Goal: Task Accomplishment & Management: Use online tool/utility

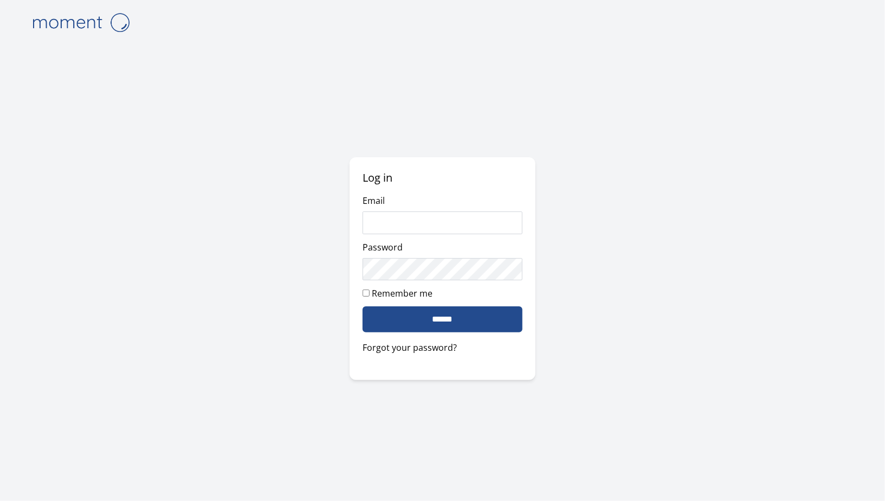
type input "**********"
click at [474, 319] on input "******" at bounding box center [442, 319] width 159 height 26
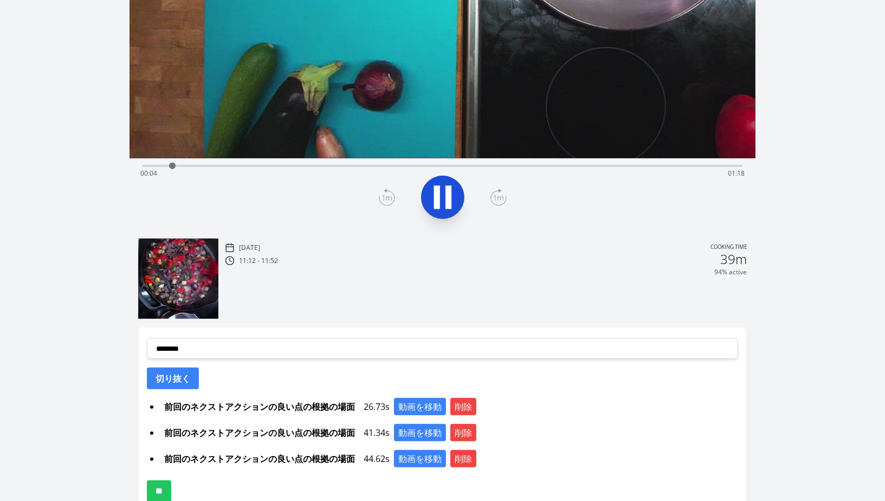
scroll to position [214, 0]
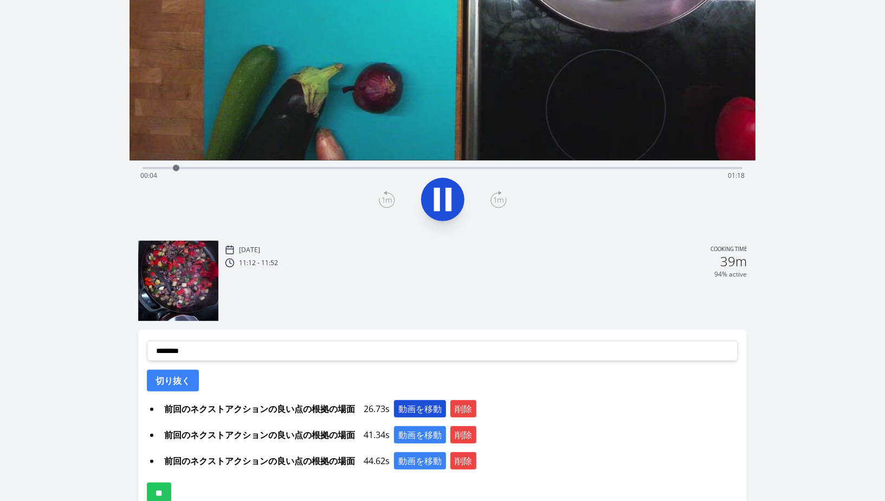
click at [418, 412] on button "動画を移動" at bounding box center [420, 408] width 52 height 17
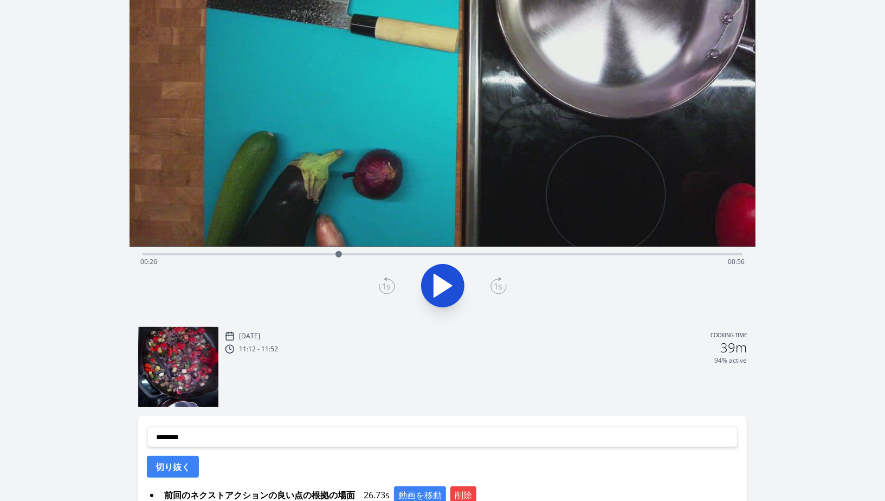
scroll to position [10, 0]
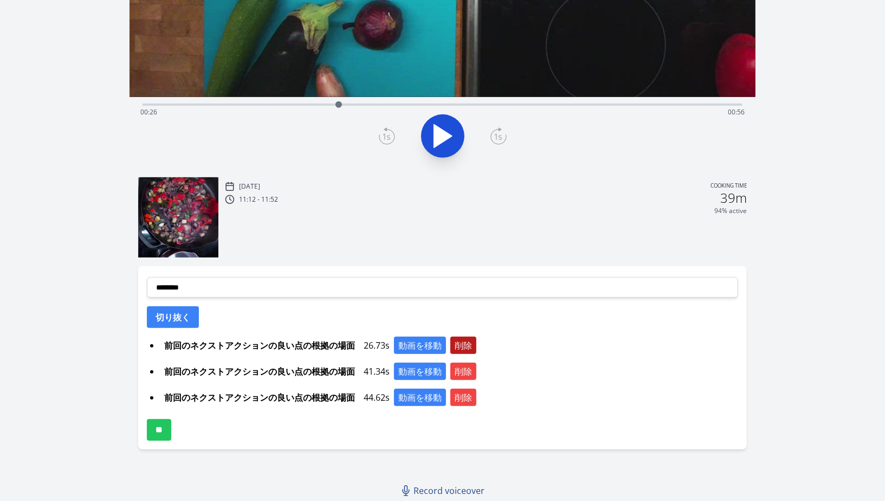
click at [471, 348] on button "削除" at bounding box center [463, 345] width 26 height 17
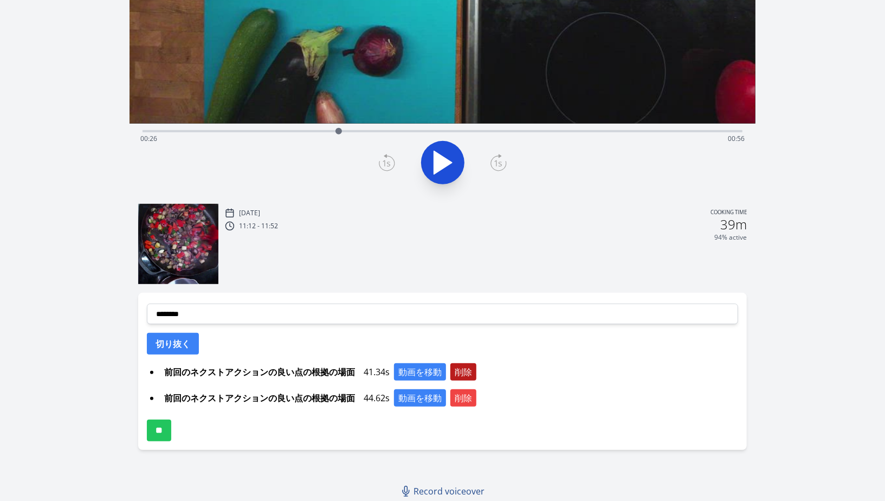
click at [459, 375] on button "削除" at bounding box center [463, 371] width 26 height 17
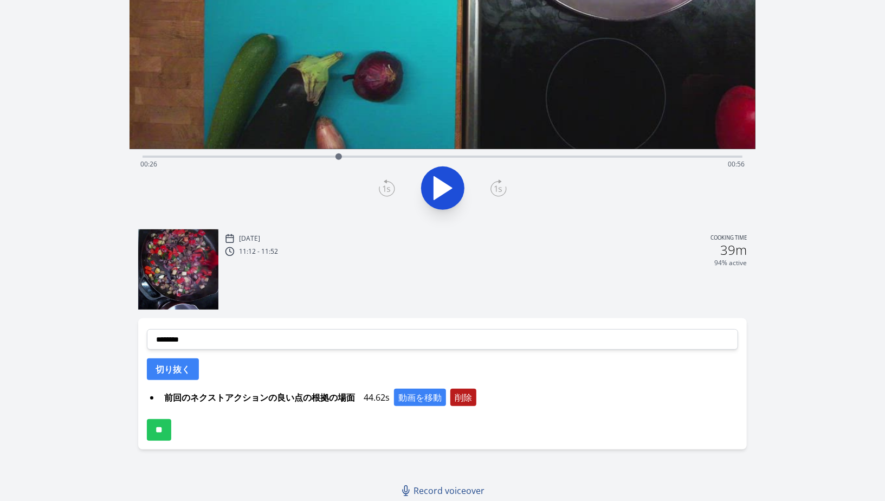
click at [462, 392] on button "削除" at bounding box center [463, 397] width 26 height 17
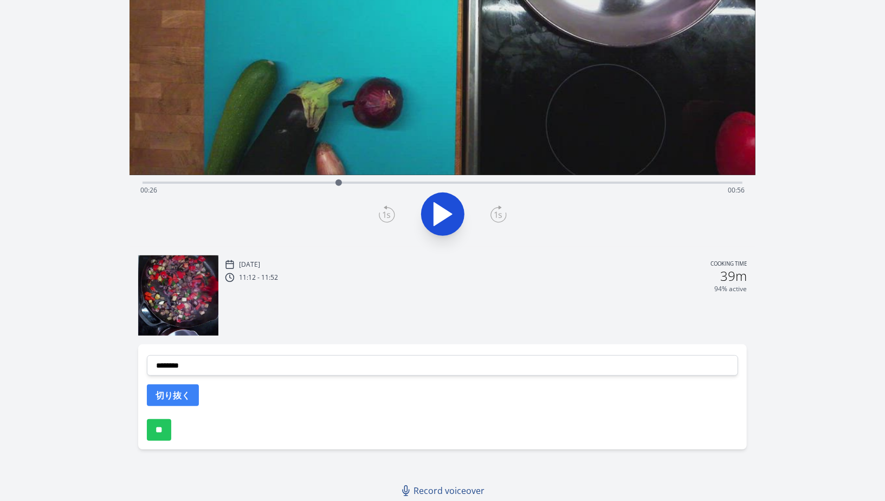
click at [243, 178] on div "Time elapsed: 00:26 Time remaining: 00:56" at bounding box center [443, 181] width 600 height 13
click at [446, 196] on button at bounding box center [442, 213] width 43 height 43
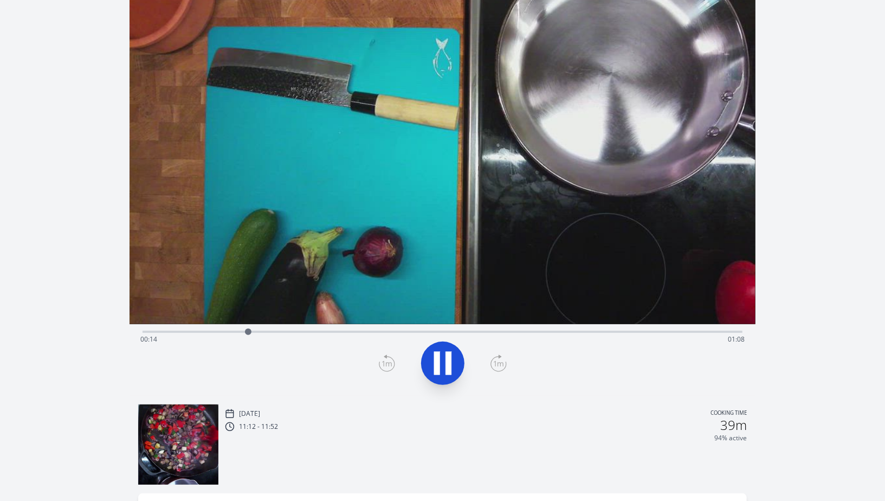
scroll to position [33, 0]
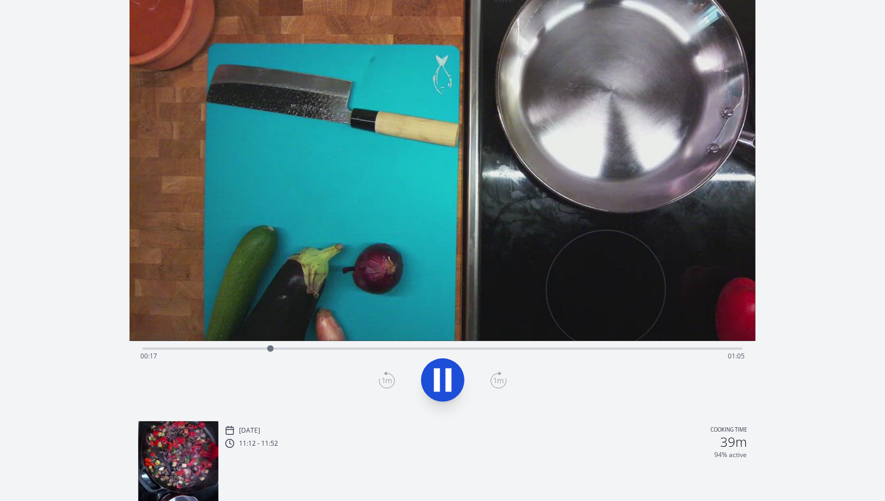
click at [144, 353] on span "00:17" at bounding box center [148, 355] width 17 height 9
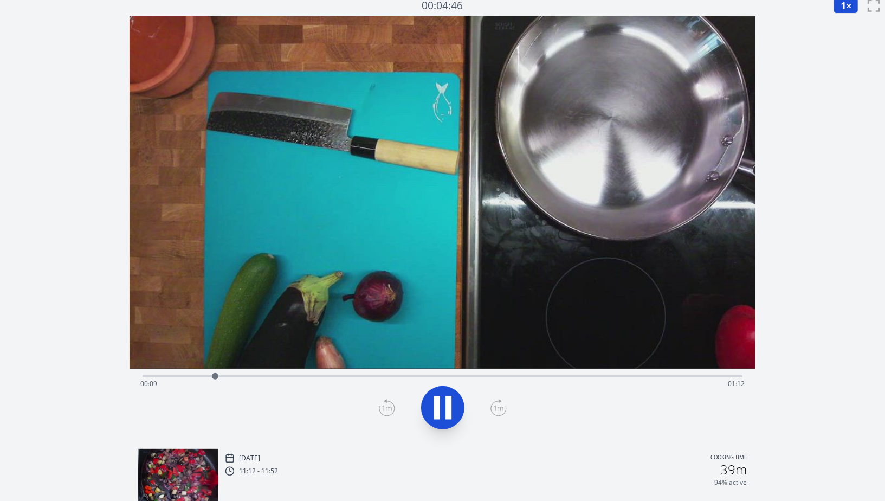
scroll to position [0, 0]
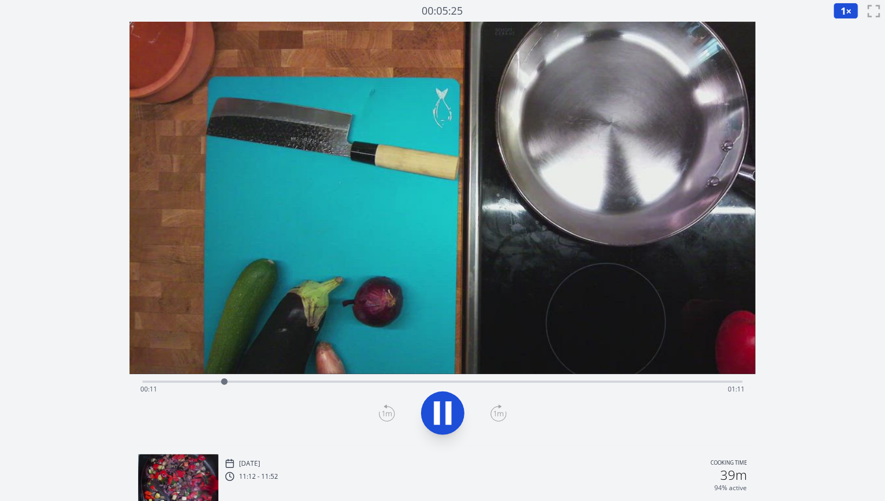
click at [454, 415] on icon at bounding box center [443, 413] width 30 height 30
click at [445, 412] on icon at bounding box center [443, 413] width 18 height 23
click at [201, 374] on div "Time elapsed: 00:14 Time remaining: 01:08" at bounding box center [443, 380] width 600 height 13
click at [176, 377] on div "Time elapsed: 00:09 Time remaining: 01:13" at bounding box center [443, 380] width 600 height 13
click at [459, 423] on button at bounding box center [442, 412] width 43 height 43
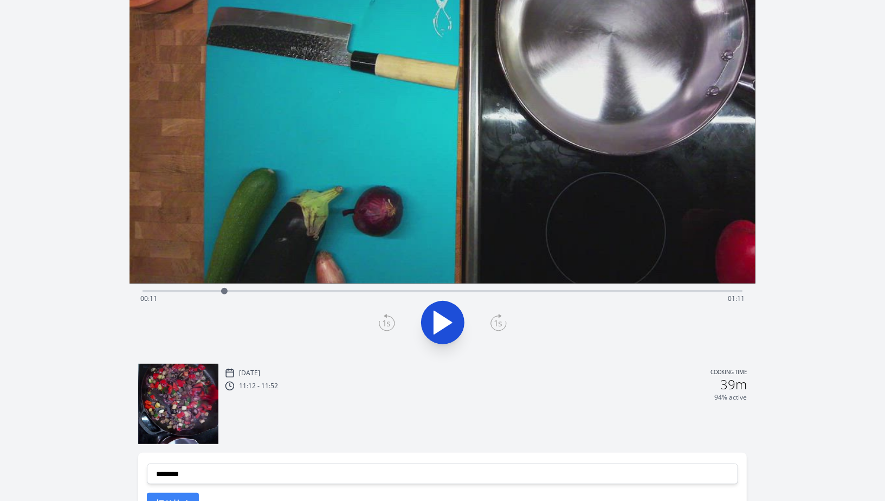
scroll to position [199, 0]
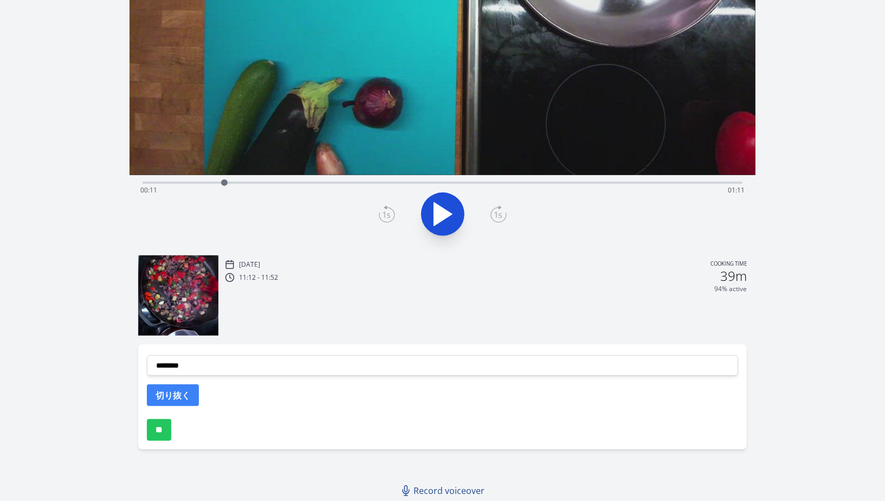
click at [191, 376] on div "**********" at bounding box center [442, 396] width 609 height 105
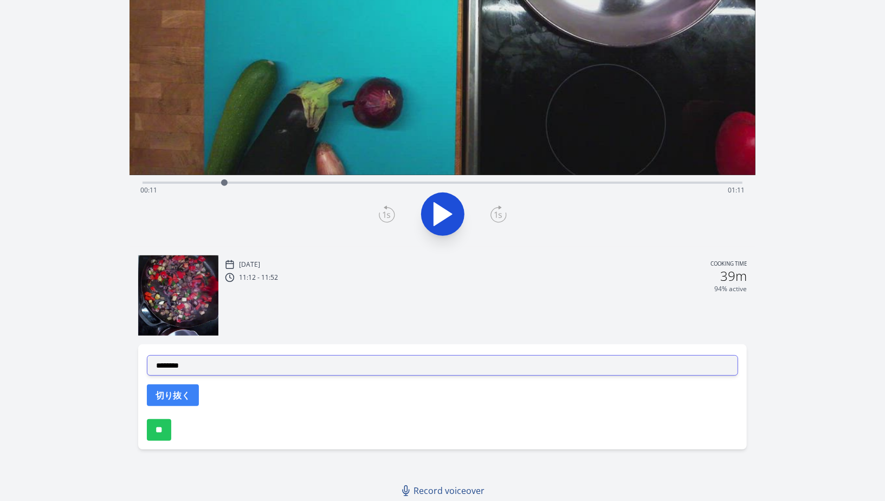
click at [184, 366] on select "**********" at bounding box center [442, 365] width 591 height 21
select select "**********"
click at [147, 355] on select "**********" at bounding box center [442, 365] width 591 height 21
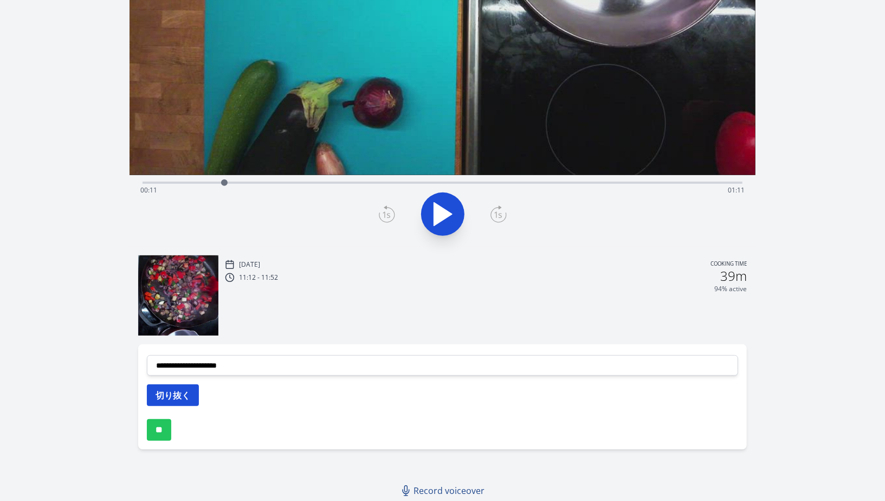
click at [186, 405] on button "切り抜く" at bounding box center [173, 395] width 52 height 22
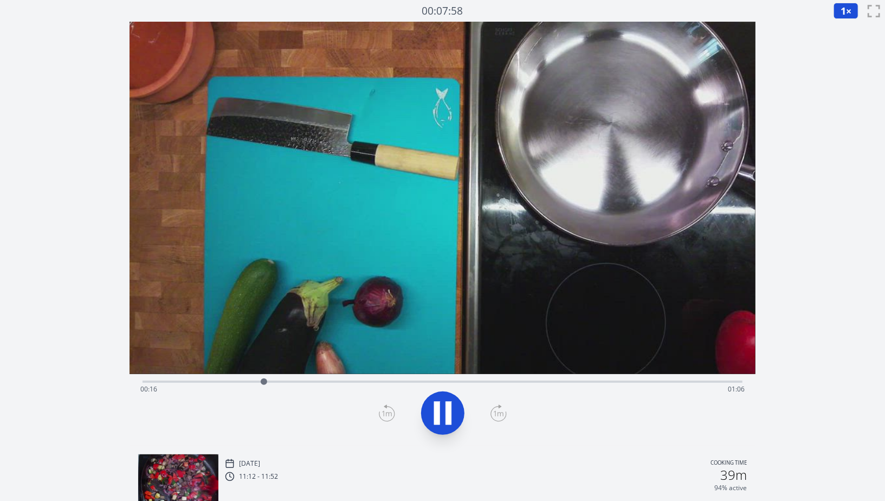
scroll to position [225, 0]
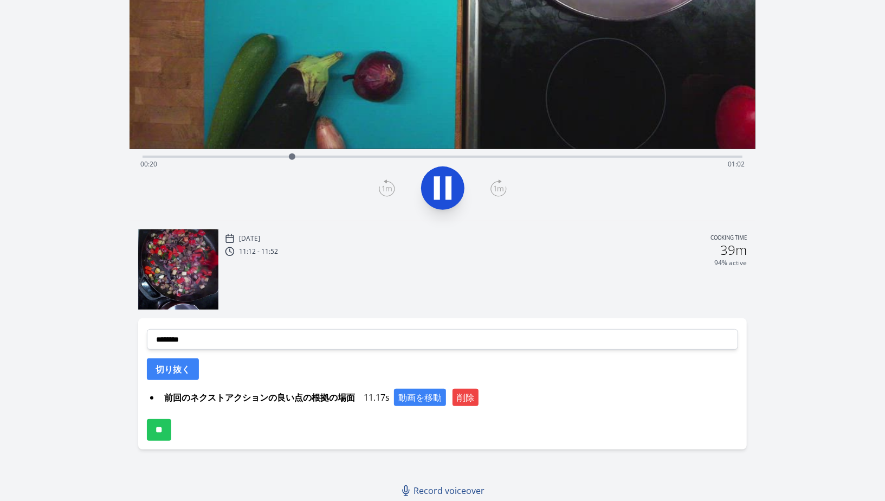
click at [536, 171] on div "Time elapsed: 00:20 Time remaining: 01:02" at bounding box center [442, 164] width 604 height 17
click at [569, 159] on div "Time elapsed: 00:53 Time remaining: 00:29" at bounding box center [442, 164] width 604 height 17
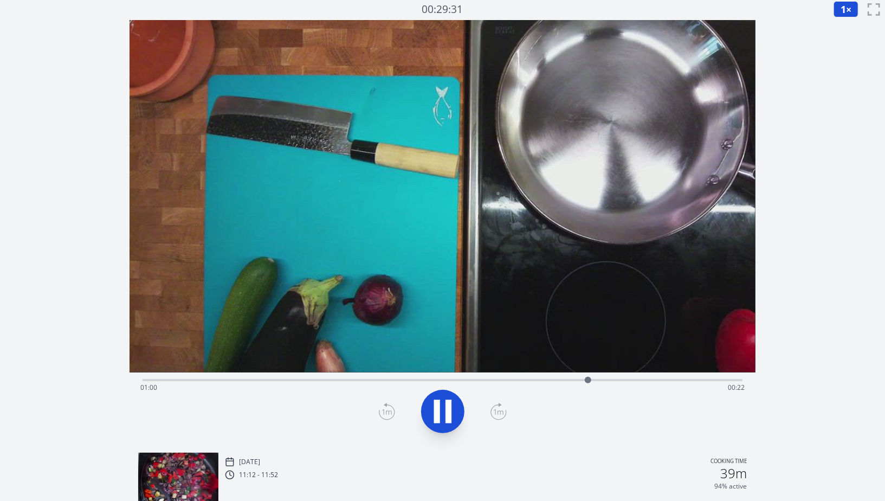
scroll to position [0, 0]
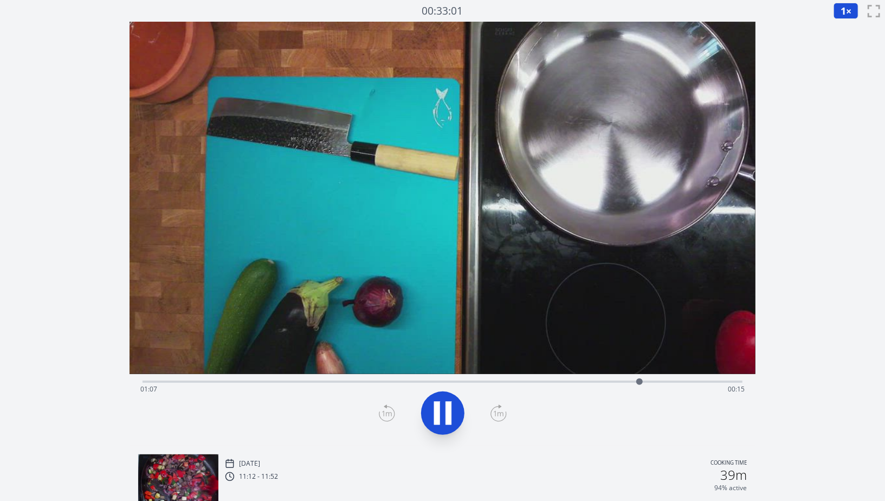
click at [627, 383] on div "Time elapsed: 01:07 Time remaining: 00:15" at bounding box center [442, 389] width 604 height 17
click at [611, 377] on div "Time elapsed: 01:06 Time remaining: 00:15" at bounding box center [443, 380] width 600 height 13
click at [449, 411] on icon at bounding box center [449, 412] width 6 height 23
click at [624, 384] on div at bounding box center [631, 381] width 16 height 16
click at [616, 382] on div at bounding box center [624, 381] width 16 height 16
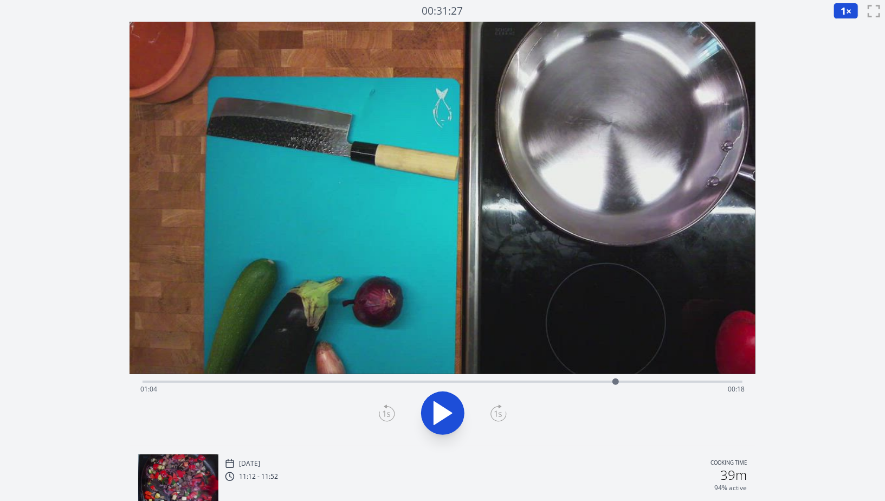
click at [391, 416] on icon at bounding box center [387, 412] width 16 height 17
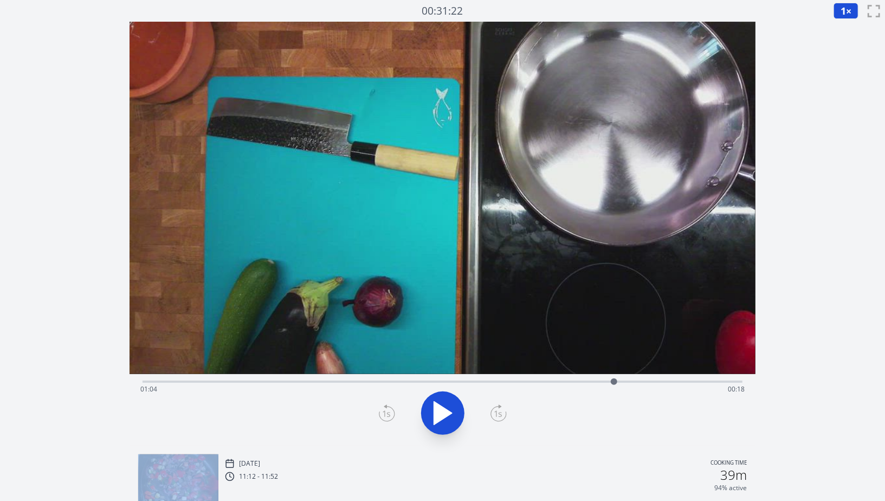
click at [391, 416] on icon at bounding box center [387, 412] width 16 height 17
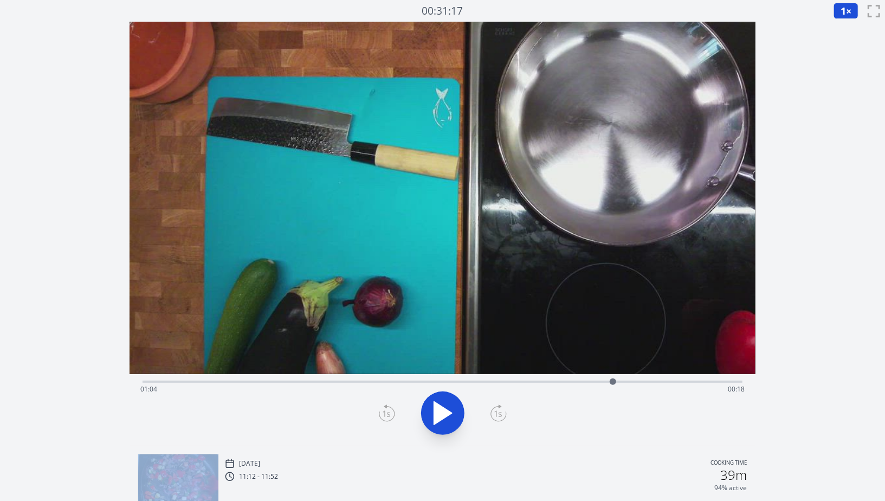
click at [391, 416] on icon at bounding box center [387, 412] width 16 height 17
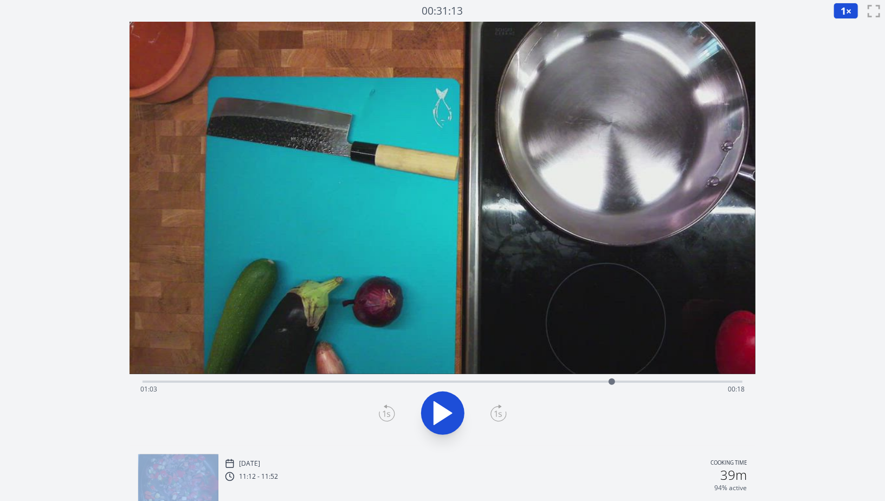
click at [391, 416] on icon at bounding box center [387, 412] width 16 height 17
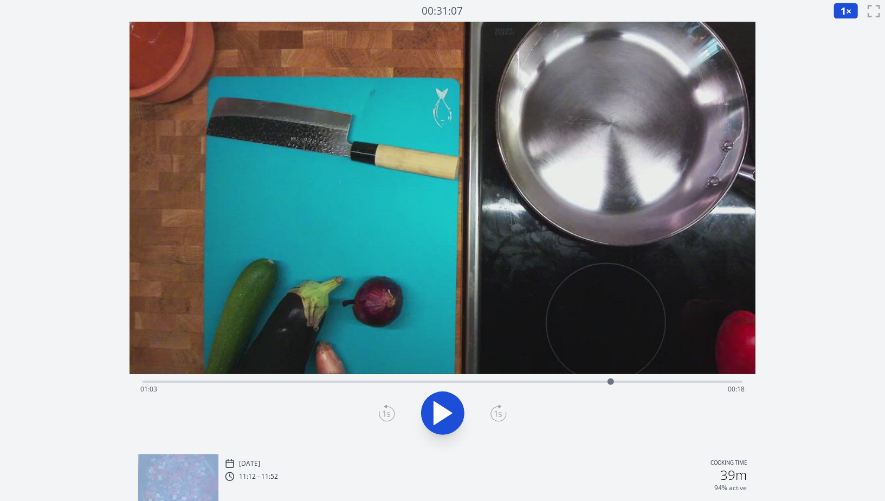
click at [391, 416] on icon at bounding box center [387, 412] width 16 height 17
click at [512, 409] on div at bounding box center [442, 413] width 613 height 52
click at [502, 410] on icon at bounding box center [499, 412] width 16 height 17
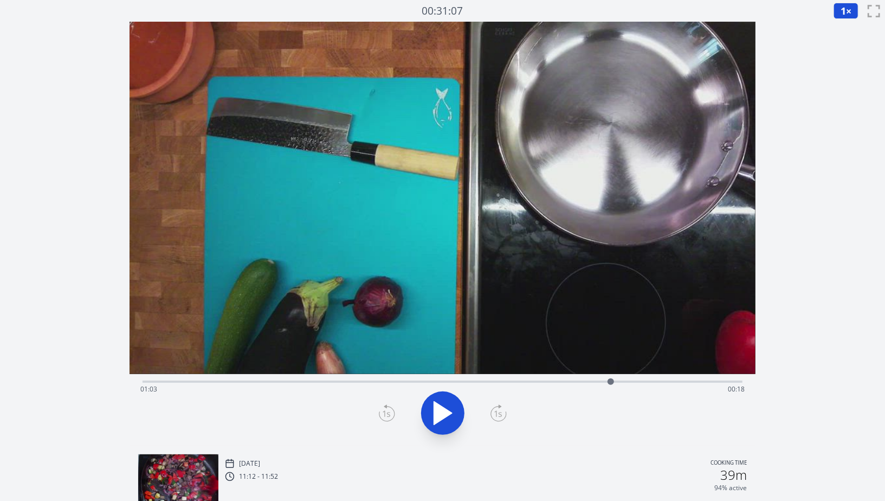
click at [502, 410] on icon at bounding box center [499, 412] width 16 height 17
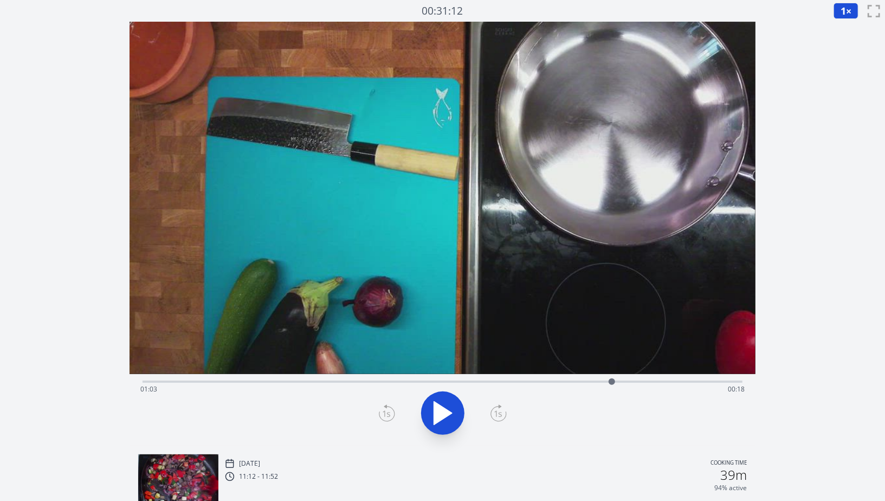
click at [502, 410] on icon at bounding box center [499, 412] width 16 height 17
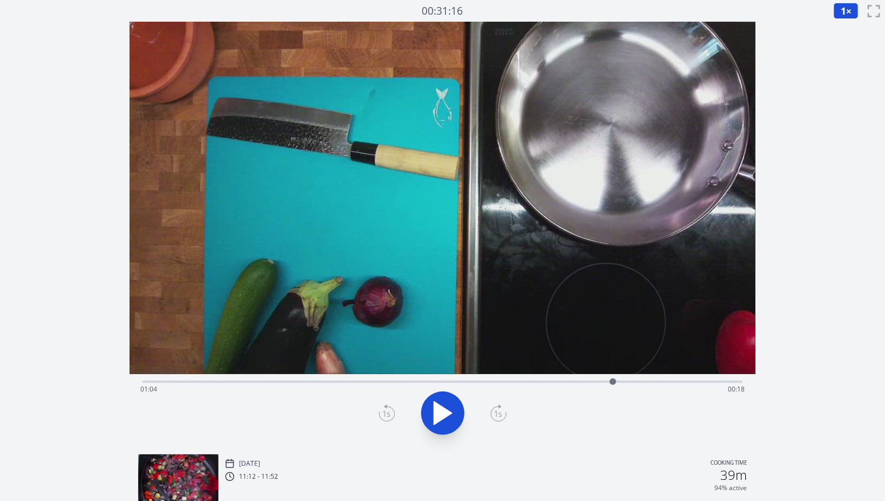
click at [502, 410] on icon at bounding box center [499, 412] width 16 height 17
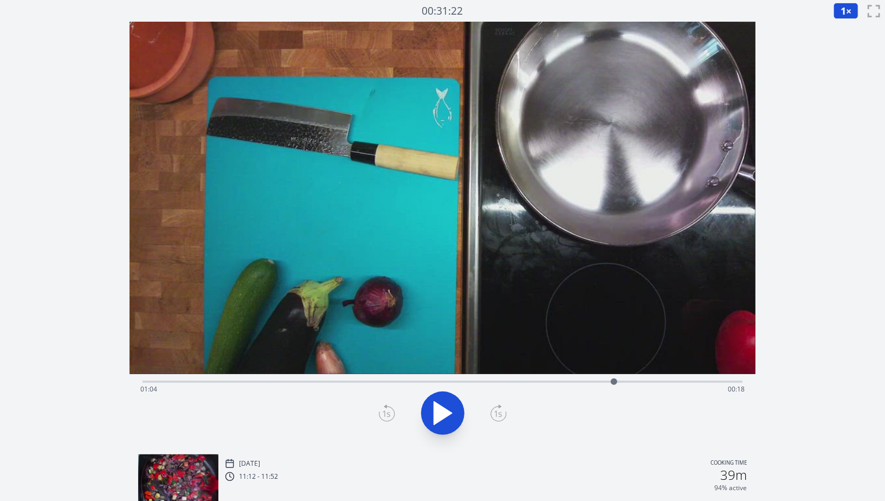
click at [502, 410] on icon at bounding box center [499, 412] width 16 height 17
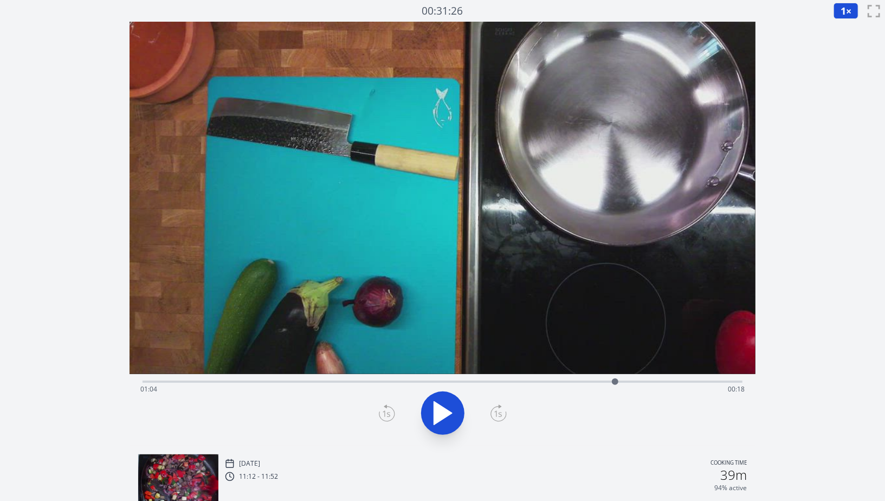
click at [502, 410] on icon at bounding box center [499, 412] width 16 height 17
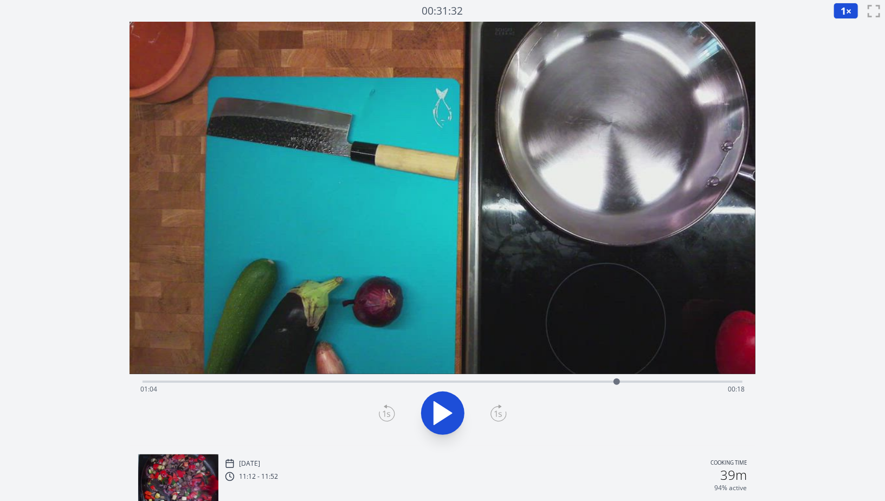
click at [502, 410] on icon at bounding box center [499, 412] width 16 height 17
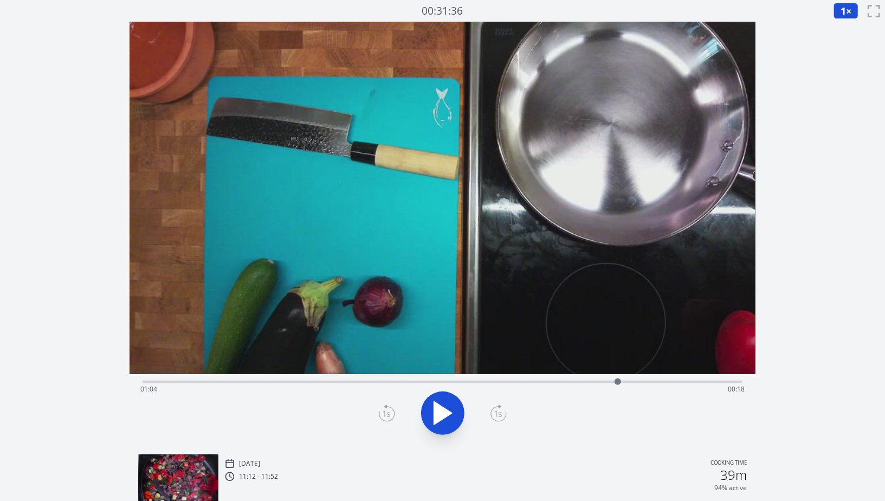
click at [502, 410] on icon at bounding box center [499, 412] width 16 height 17
click at [383, 421] on icon at bounding box center [386, 414] width 15 height 15
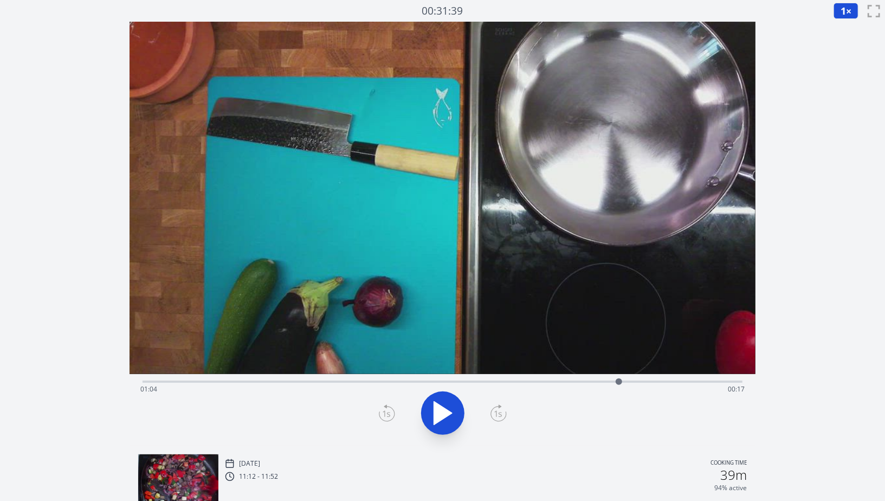
click at [498, 408] on icon at bounding box center [499, 412] width 16 height 17
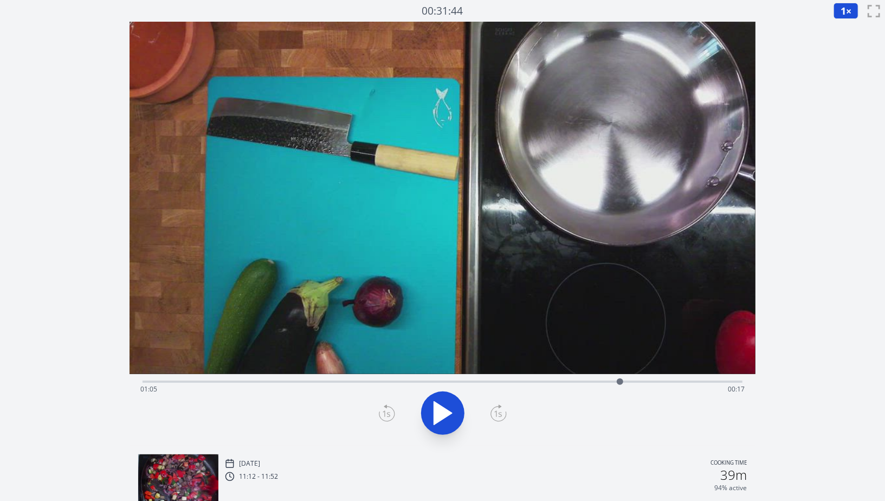
click at [498, 408] on icon at bounding box center [499, 412] width 16 height 17
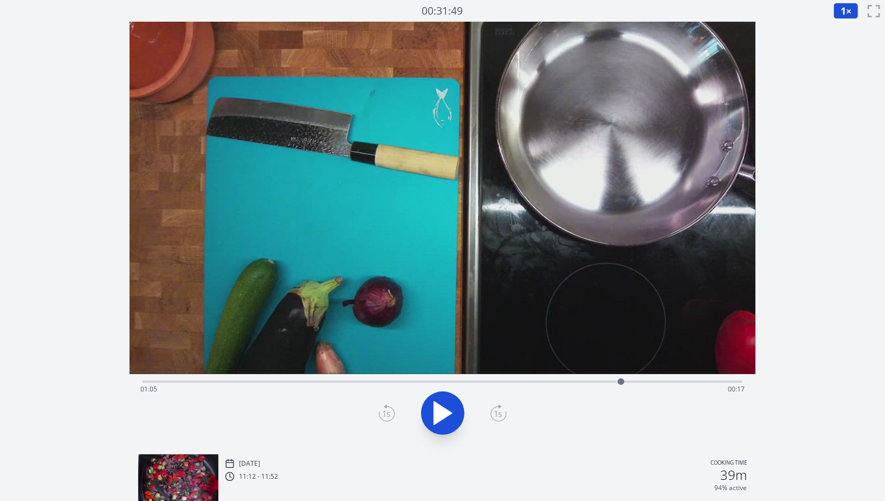
click at [498, 408] on icon at bounding box center [499, 412] width 16 height 17
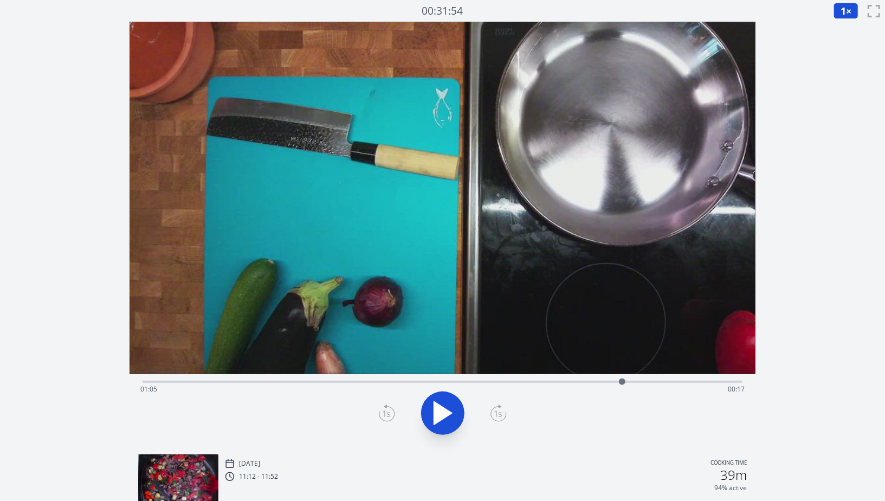
click at [498, 408] on icon at bounding box center [499, 412] width 16 height 17
click at [387, 416] on icon at bounding box center [387, 413] width 8 height 7
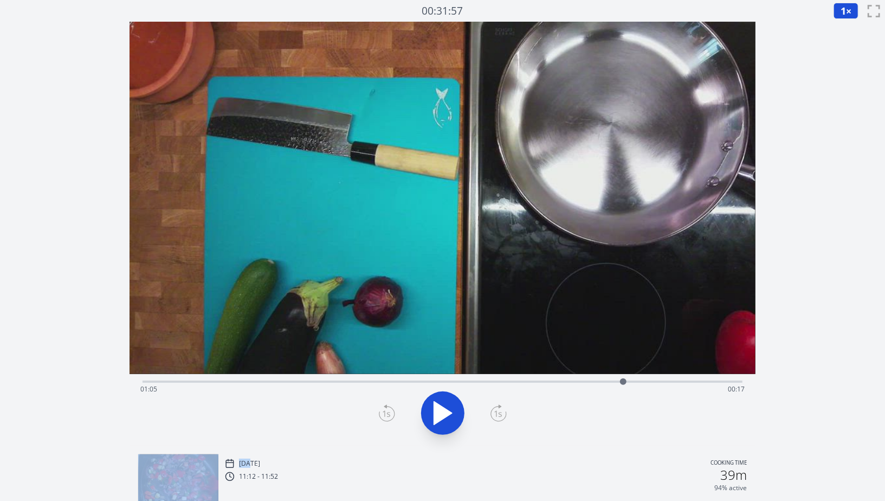
click at [387, 416] on icon at bounding box center [387, 413] width 8 height 7
click at [495, 414] on icon at bounding box center [499, 412] width 16 height 17
click at [379, 414] on icon at bounding box center [386, 414] width 15 height 15
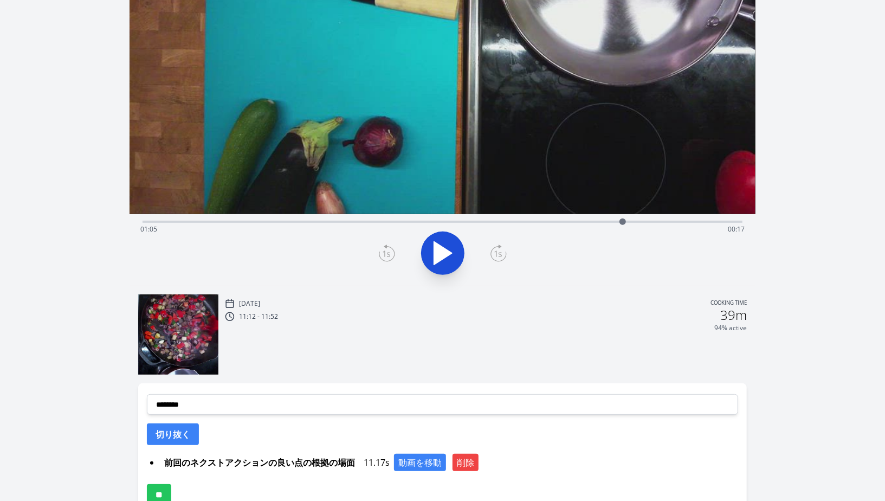
scroll to position [201, 0]
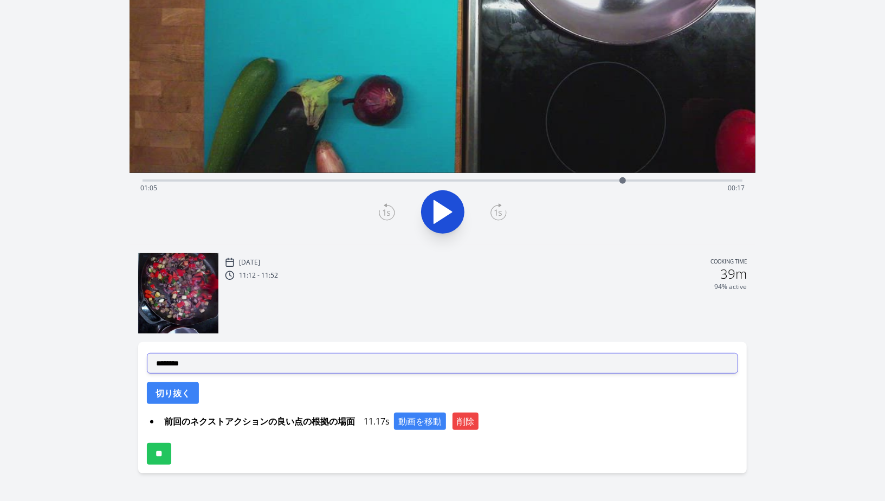
click at [394, 368] on select "**********" at bounding box center [442, 363] width 591 height 21
select select "**********"
click at [147, 353] on select "**********" at bounding box center [442, 363] width 591 height 21
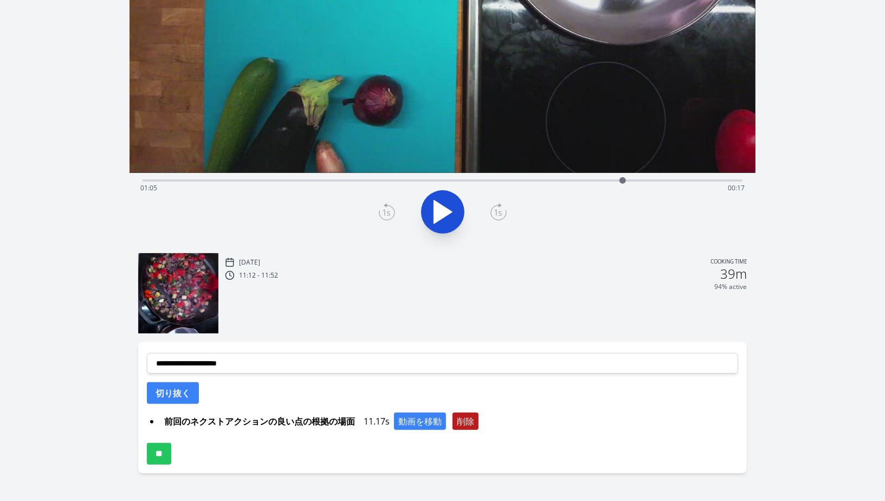
click at [462, 419] on button "削除" at bounding box center [466, 421] width 26 height 17
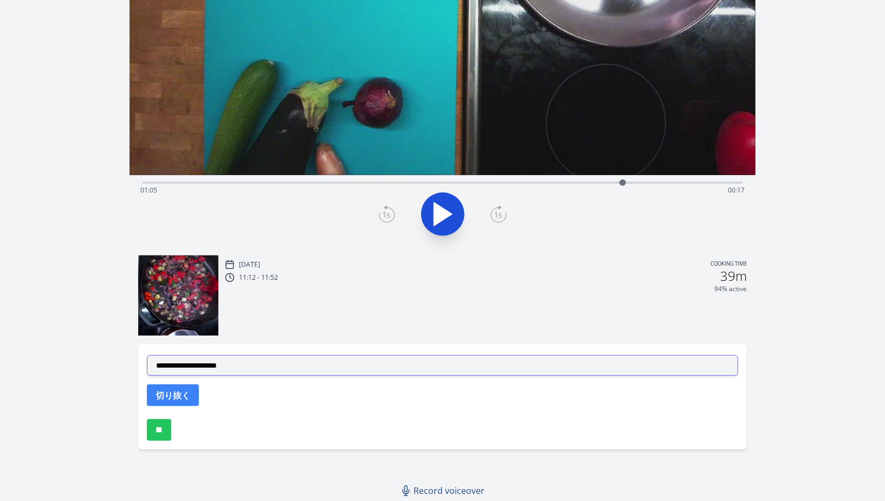
click at [366, 366] on select "**********" at bounding box center [442, 365] width 591 height 21
click at [147, 355] on select "**********" at bounding box center [442, 365] width 591 height 21
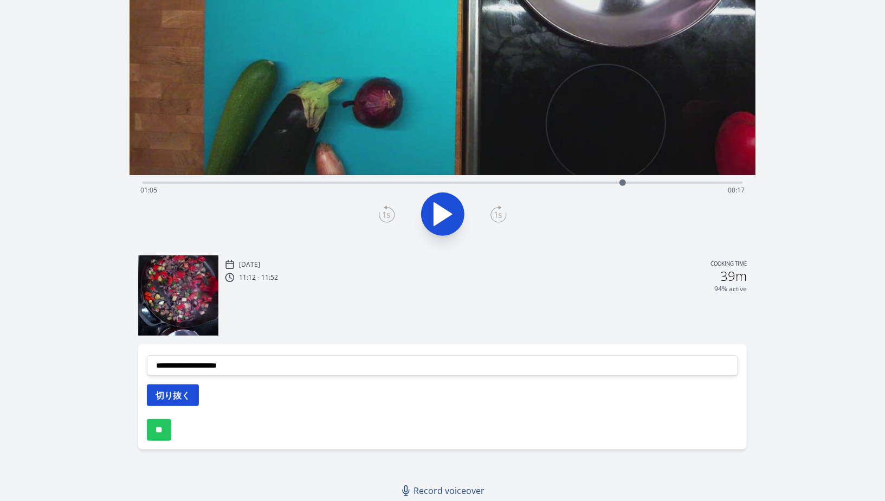
click at [185, 396] on button "切り抜く" at bounding box center [173, 395] width 52 height 22
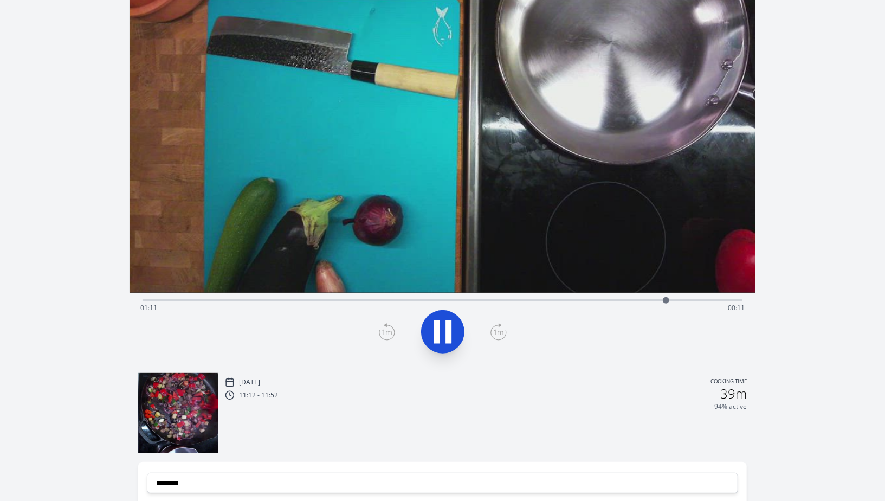
scroll to position [0, 0]
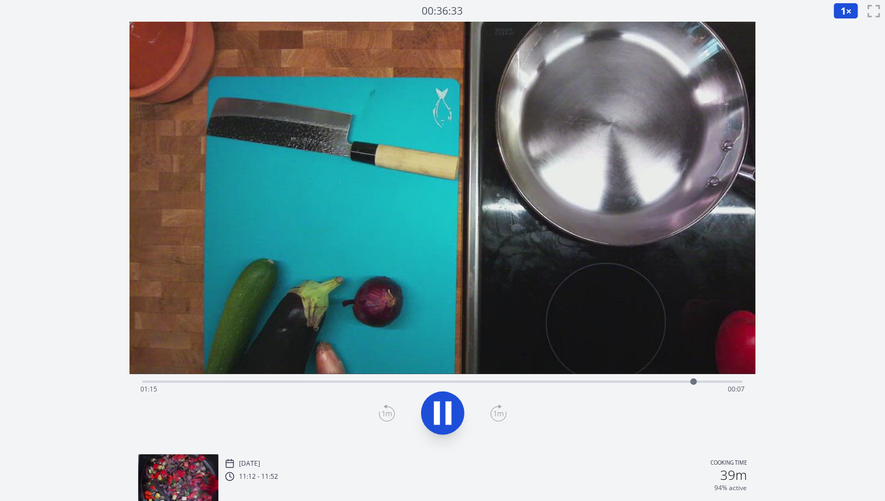
click at [455, 415] on icon at bounding box center [443, 413] width 30 height 30
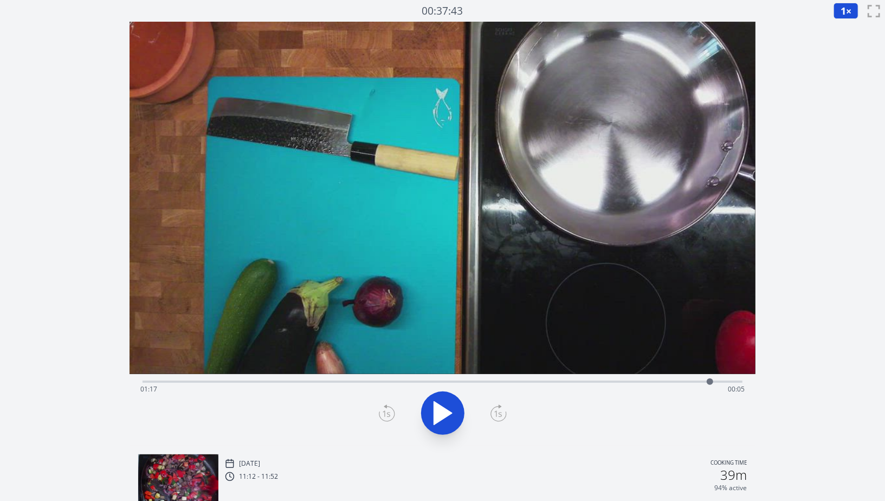
click at [663, 383] on div "Time elapsed: 01:17 Time remaining: 00:05" at bounding box center [442, 389] width 604 height 17
click at [649, 382] on div "Time elapsed: 01:10 Time remaining: 00:11" at bounding box center [442, 389] width 604 height 17
click at [638, 383] on div "Time elapsed: 01:08 Time remaining: 00:13" at bounding box center [442, 389] width 604 height 17
click at [624, 382] on div "Time elapsed: 01:07 Time remaining: 00:15" at bounding box center [442, 389] width 604 height 17
click at [660, 382] on div "Time elapsed: 01:05 Time remaining: 00:17" at bounding box center [442, 389] width 604 height 17
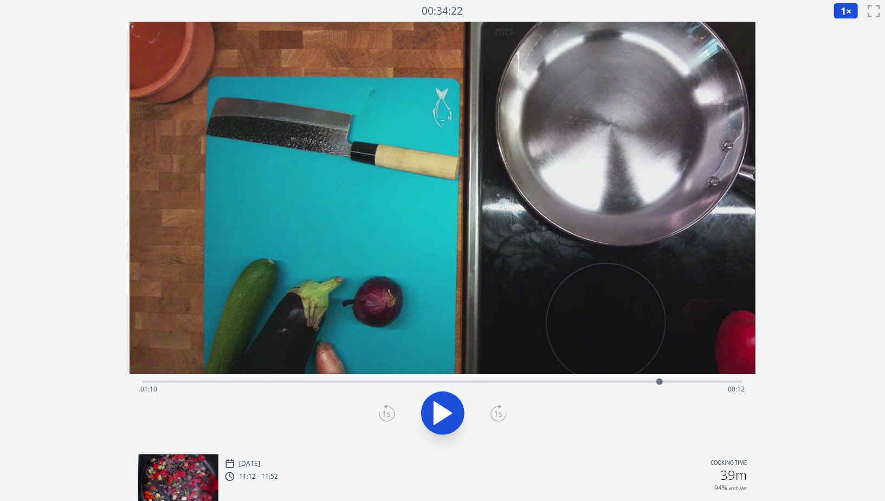
click at [685, 382] on div "Time elapsed: 01:10 Time remaining: 00:12" at bounding box center [442, 389] width 604 height 17
click at [692, 382] on div at bounding box center [685, 381] width 16 height 16
click at [699, 382] on div at bounding box center [692, 381] width 16 height 16
click at [704, 381] on div at bounding box center [699, 381] width 16 height 16
click at [705, 381] on div at bounding box center [704, 381] width 7 height 7
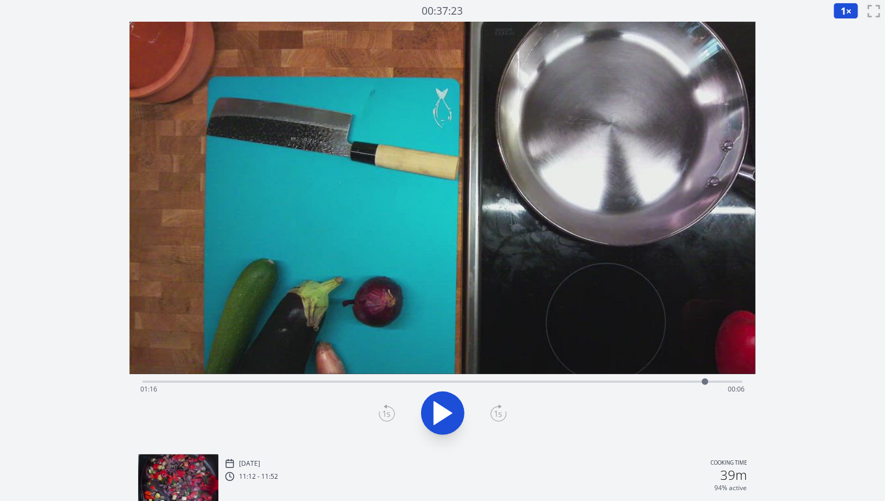
click at [700, 382] on div at bounding box center [705, 381] width 16 height 16
click at [701, 381] on div at bounding box center [700, 381] width 7 height 7
click at [495, 417] on icon at bounding box center [499, 412] width 16 height 17
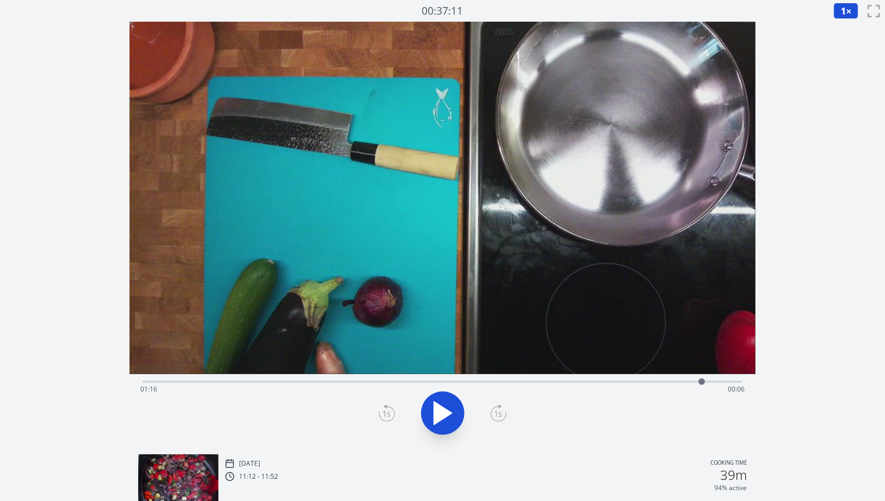
click at [495, 417] on icon at bounding box center [499, 412] width 16 height 17
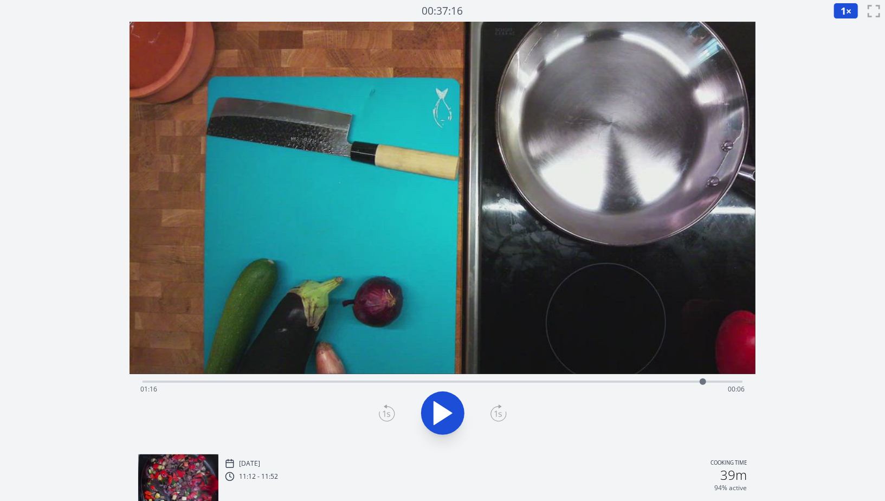
click at [495, 417] on icon at bounding box center [499, 412] width 16 height 17
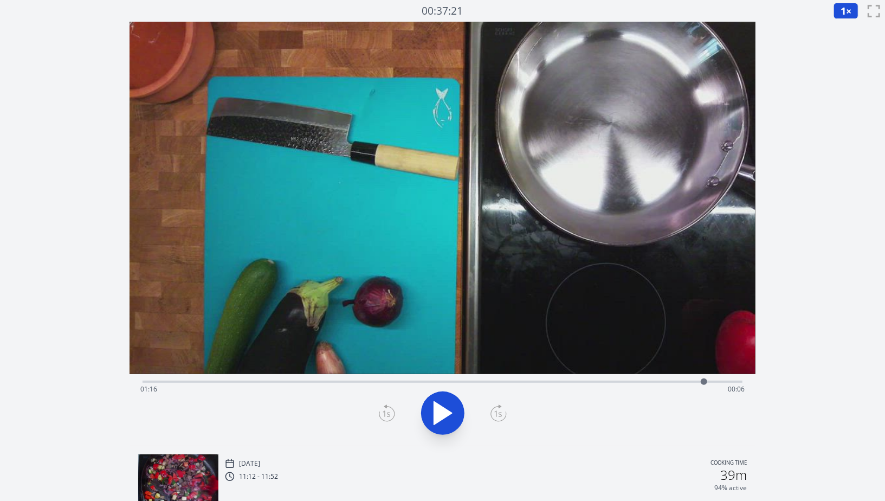
click at [495, 417] on icon at bounding box center [499, 412] width 16 height 17
click at [497, 413] on icon at bounding box center [499, 412] width 16 height 17
click at [391, 412] on icon at bounding box center [387, 412] width 16 height 17
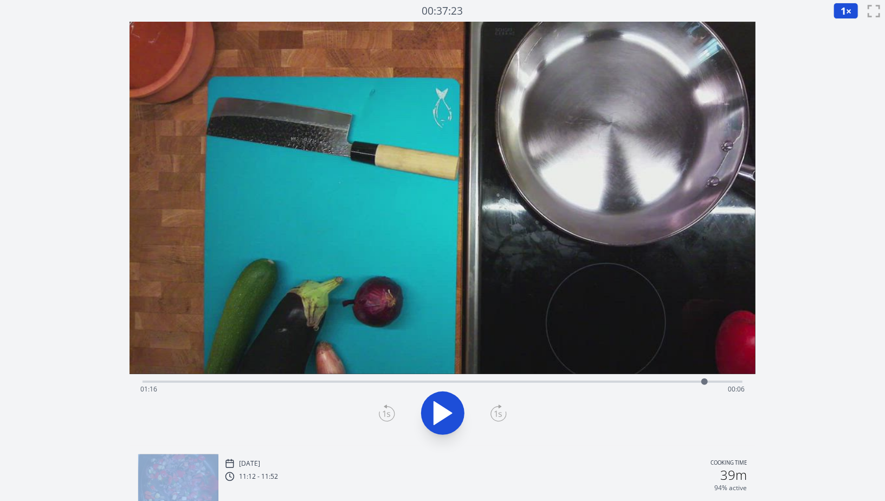
click at [391, 412] on icon at bounding box center [387, 412] width 16 height 17
click at [495, 404] on icon at bounding box center [499, 412] width 16 height 17
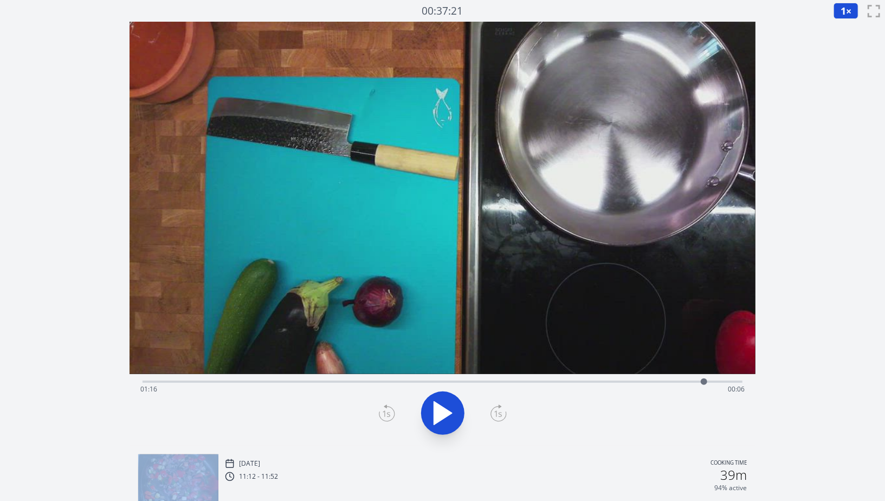
click at [495, 404] on icon at bounding box center [499, 412] width 16 height 17
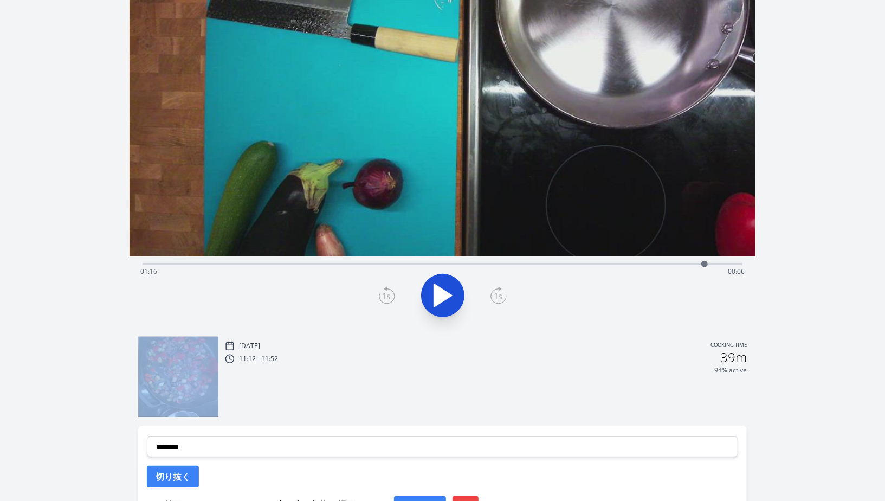
scroll to position [111, 0]
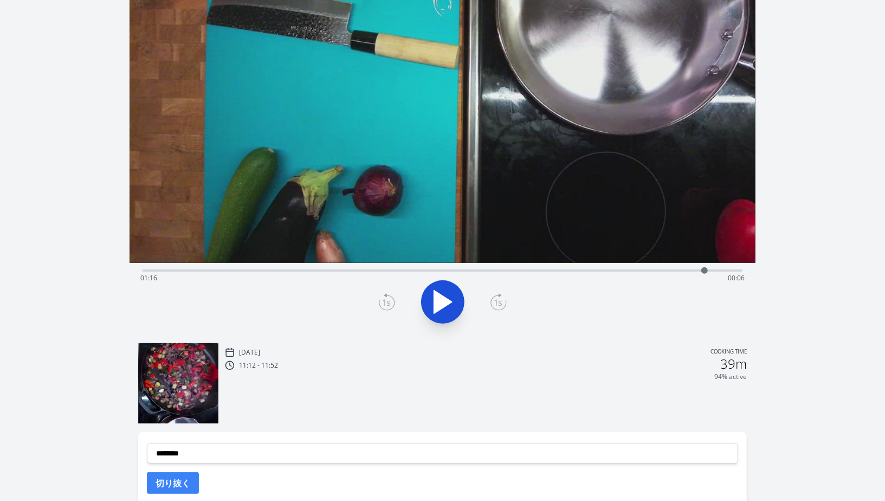
click at [648, 269] on div "Time elapsed: 01:16 Time remaining: 00:06" at bounding box center [442, 277] width 604 height 17
click at [625, 268] on div "Time elapsed: 01:08 Time remaining: 00:13" at bounding box center [443, 269] width 600 height 13
click at [643, 269] on div "Time elapsed: 01:05 Time remaining: 00:17" at bounding box center [442, 277] width 604 height 17
click at [665, 266] on div "Time elapsed: 01:08 Time remaining: 00:14" at bounding box center [443, 269] width 600 height 13
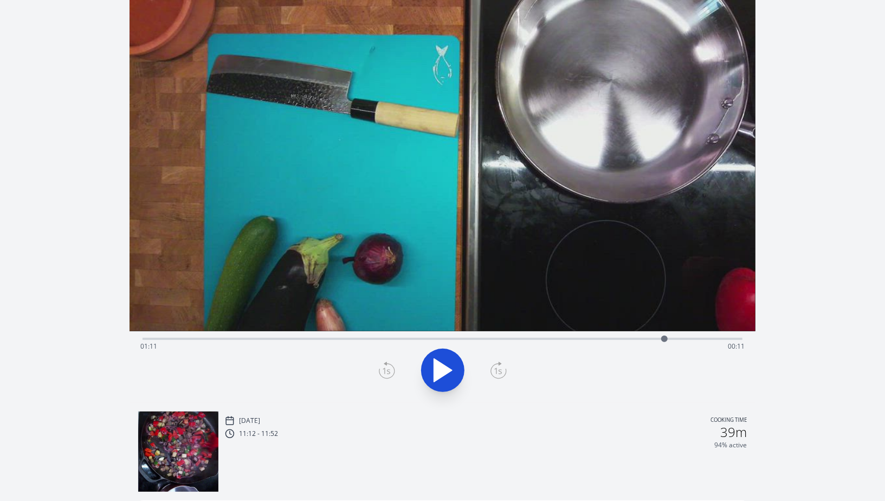
scroll to position [39, 0]
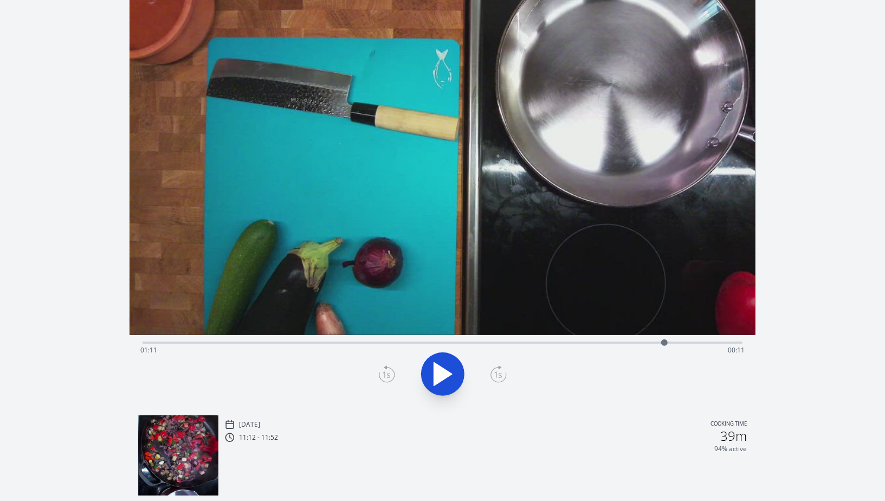
click at [682, 344] on div "Time elapsed: 01:11 Time remaining: 00:11" at bounding box center [442, 350] width 604 height 17
click at [688, 343] on div at bounding box center [682, 342] width 16 height 16
click at [700, 343] on div "Time elapsed: 01:14 Time remaining: 00:08" at bounding box center [442, 350] width 604 height 17
click at [721, 342] on div "Time elapsed: 01:15 Time remaining: 00:06" at bounding box center [442, 350] width 604 height 17
click at [713, 343] on div "Time elapsed: 01:18 Time remaining: 00:03" at bounding box center [442, 350] width 604 height 17
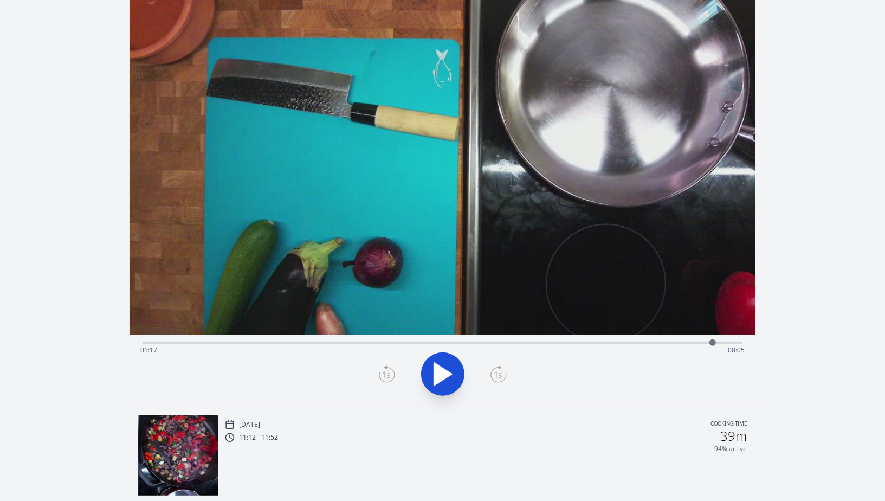
click at [708, 342] on div at bounding box center [713, 342] width 16 height 16
click at [703, 344] on div at bounding box center [708, 342] width 16 height 16
click at [704, 344] on div at bounding box center [702, 342] width 7 height 7
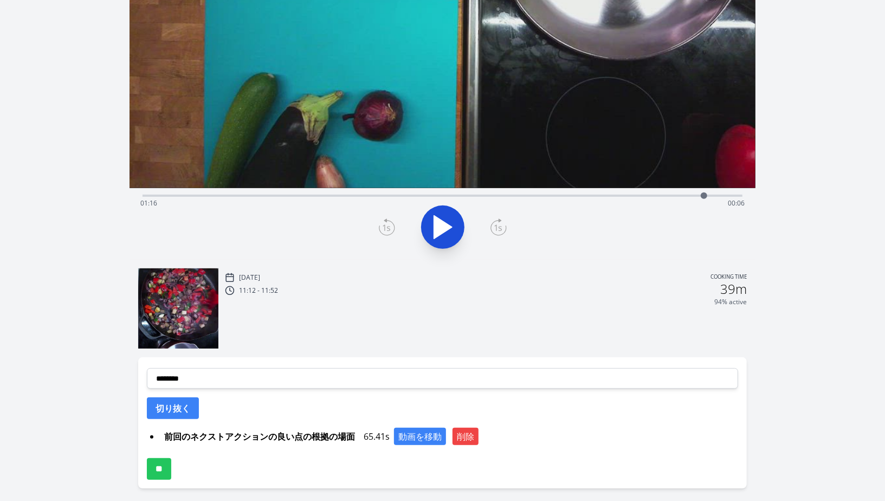
scroll to position [211, 0]
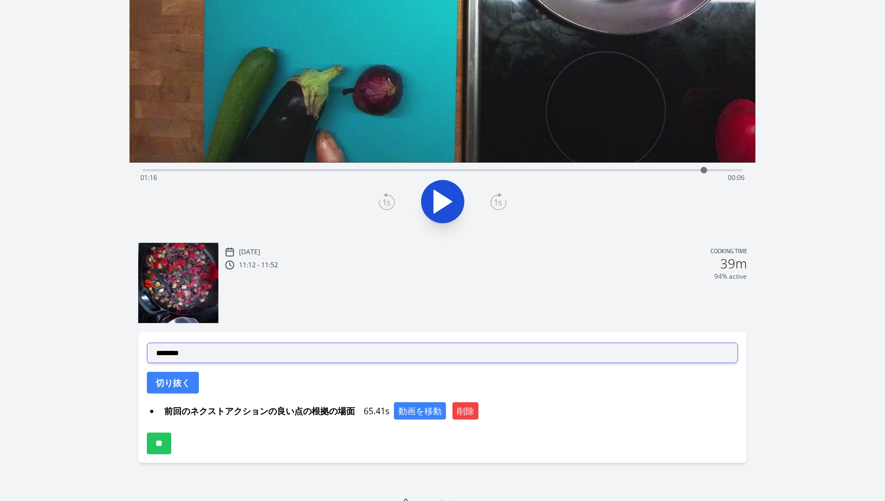
click at [336, 352] on select "**********" at bounding box center [442, 353] width 591 height 21
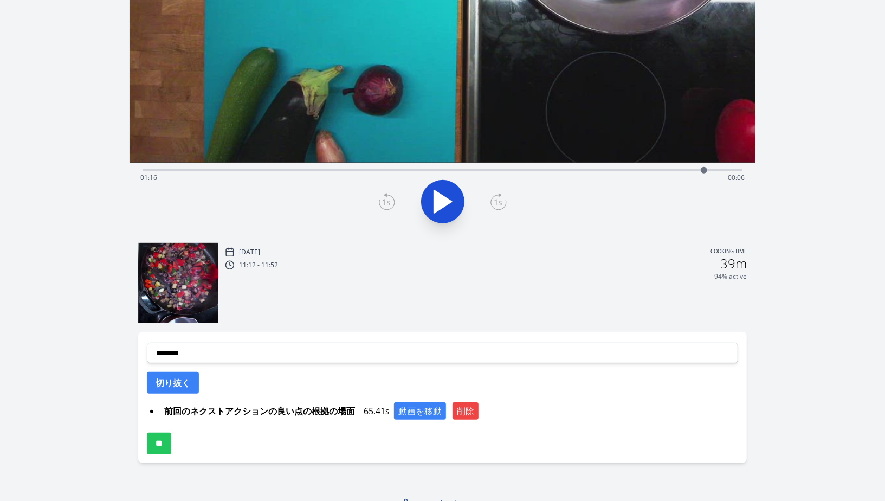
click at [391, 210] on div at bounding box center [442, 202] width 613 height 52
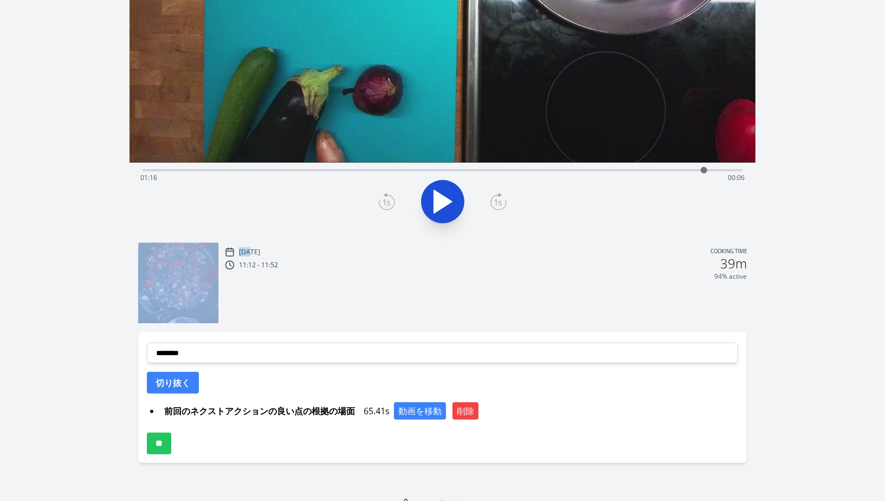
click at [391, 210] on div at bounding box center [442, 202] width 613 height 52
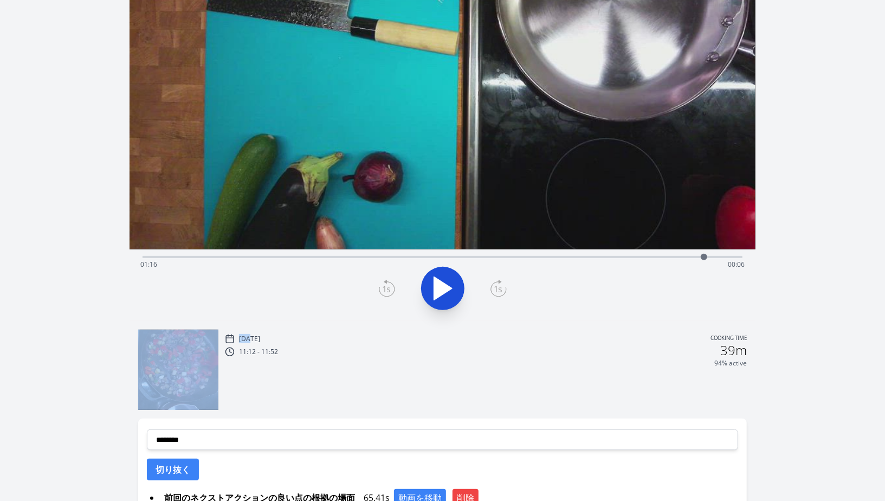
scroll to position [36, 0]
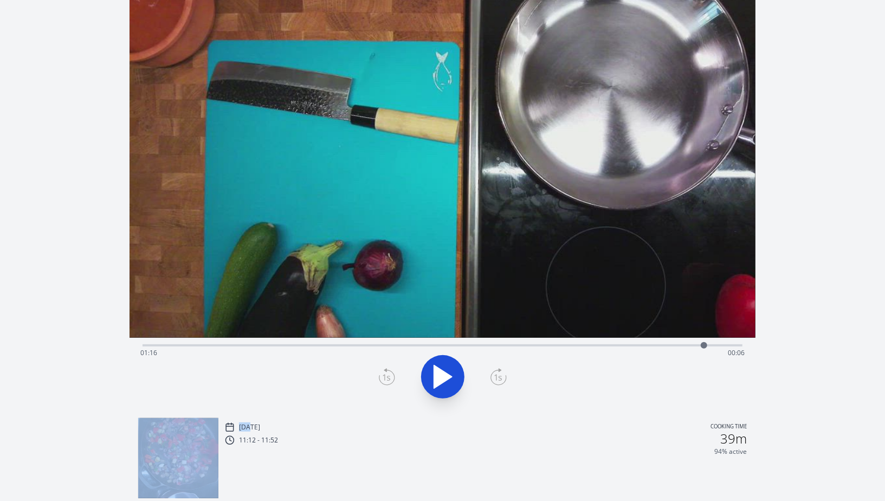
click at [399, 379] on div at bounding box center [442, 377] width 613 height 52
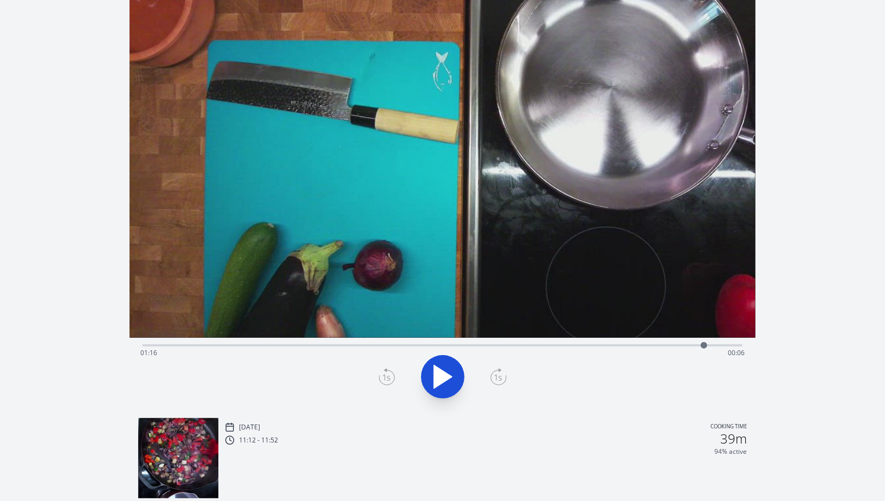
click at [385, 376] on icon at bounding box center [387, 377] width 8 height 7
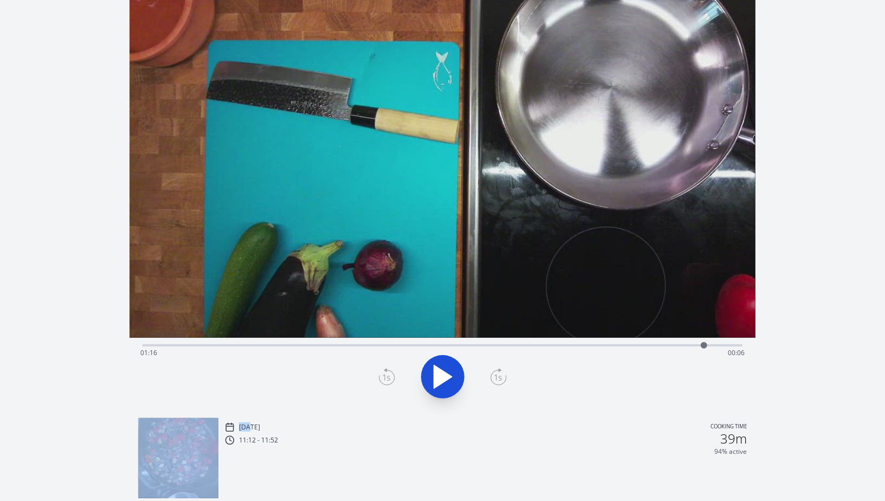
click at [385, 376] on icon at bounding box center [387, 377] width 8 height 7
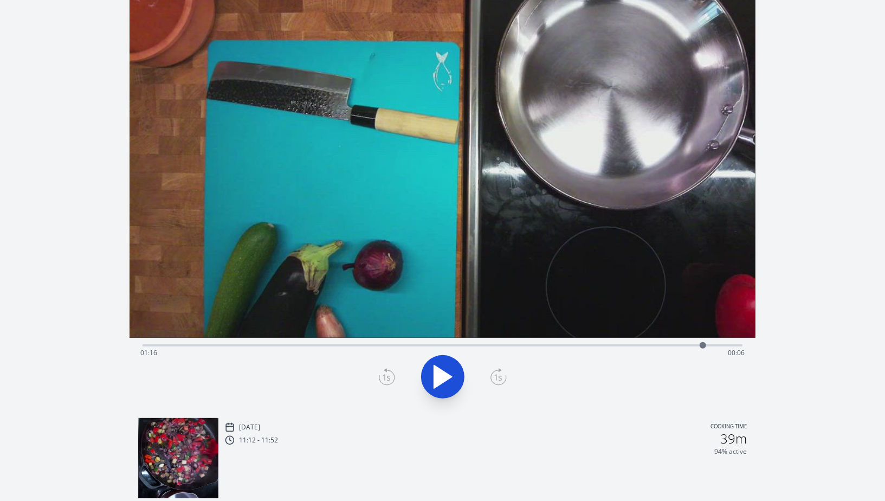
click at [508, 377] on div at bounding box center [442, 377] width 613 height 52
click at [495, 378] on icon at bounding box center [499, 376] width 16 height 17
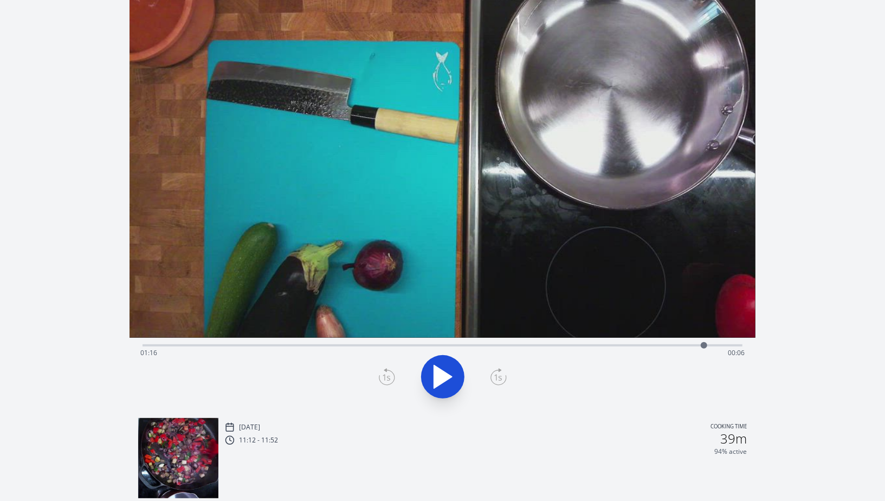
click at [495, 378] on icon at bounding box center [499, 376] width 16 height 17
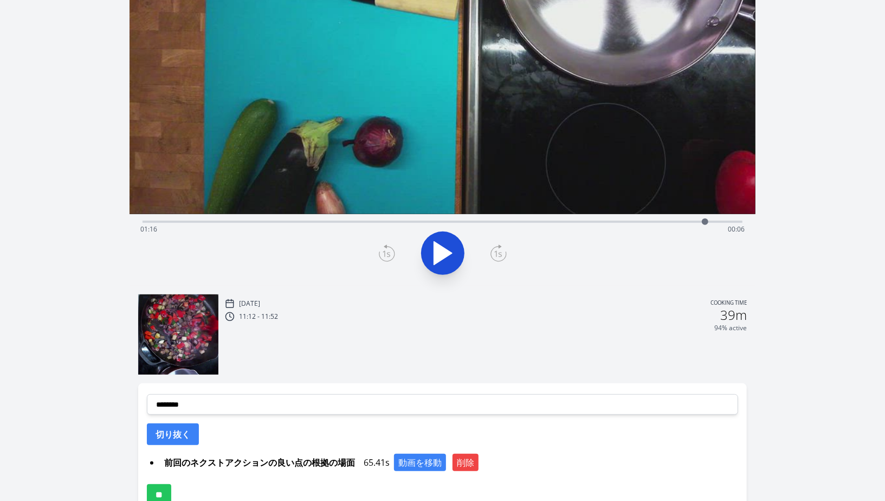
scroll to position [225, 0]
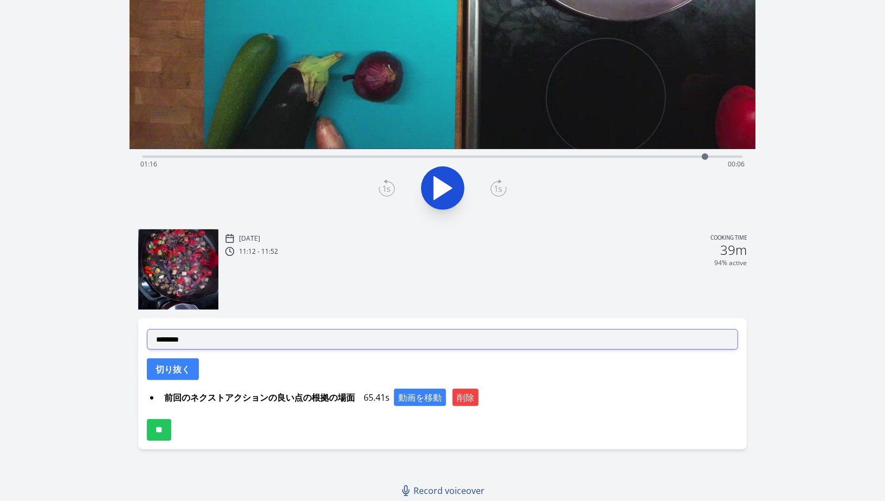
click at [427, 339] on select "**********" at bounding box center [442, 339] width 591 height 21
select select "**********"
click at [147, 329] on select "**********" at bounding box center [442, 339] width 591 height 21
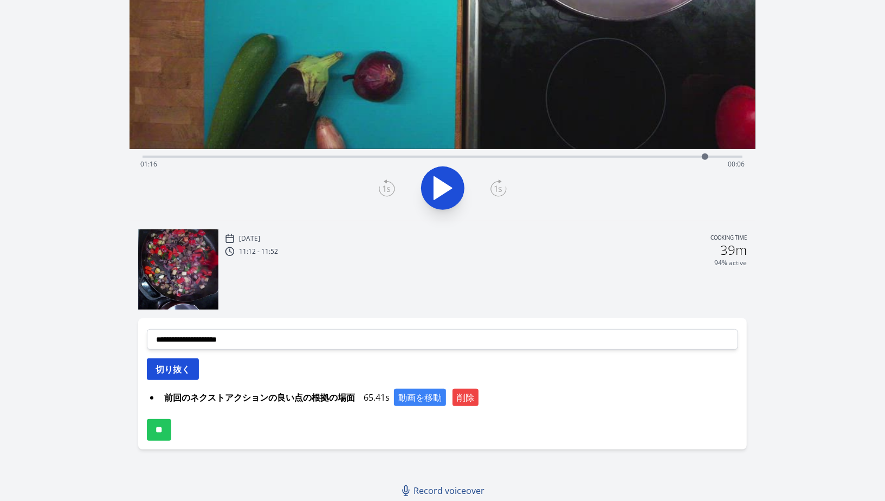
click at [184, 376] on button "切り抜く" at bounding box center [173, 369] width 52 height 22
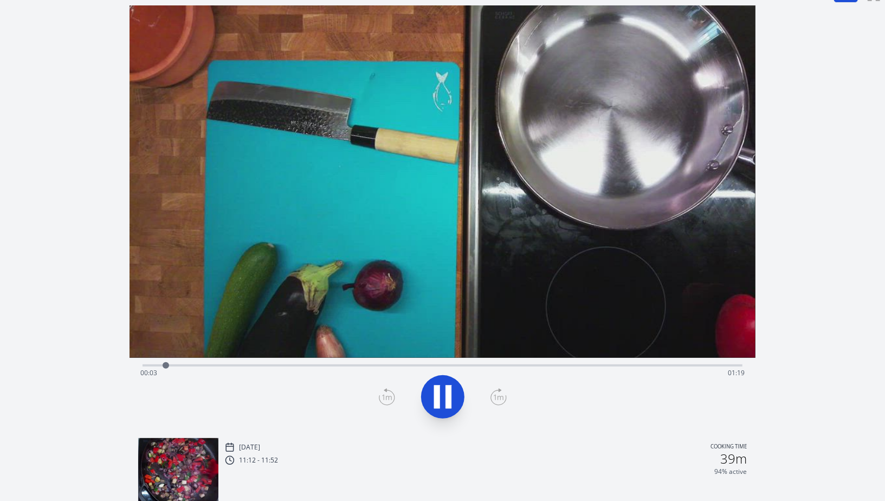
scroll to position [0, 0]
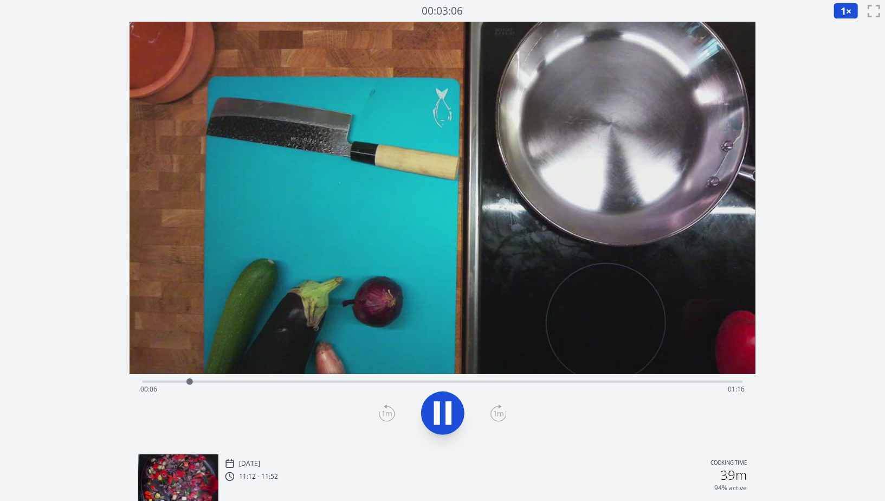
click at [528, 378] on div "Time elapsed: 00:06 Time remaining: 01:16" at bounding box center [443, 380] width 600 height 13
click at [569, 381] on div "Time elapsed: 00:52 Time remaining: 00:29" at bounding box center [442, 389] width 604 height 17
click at [610, 388] on div "Time elapsed: 00:58 Time remaining: 00:24" at bounding box center [442, 389] width 604 height 17
click at [640, 386] on div "Time elapsed: 01:04 Time remaining: 00:18" at bounding box center [442, 389] width 604 height 17
click at [446, 418] on icon at bounding box center [449, 412] width 6 height 23
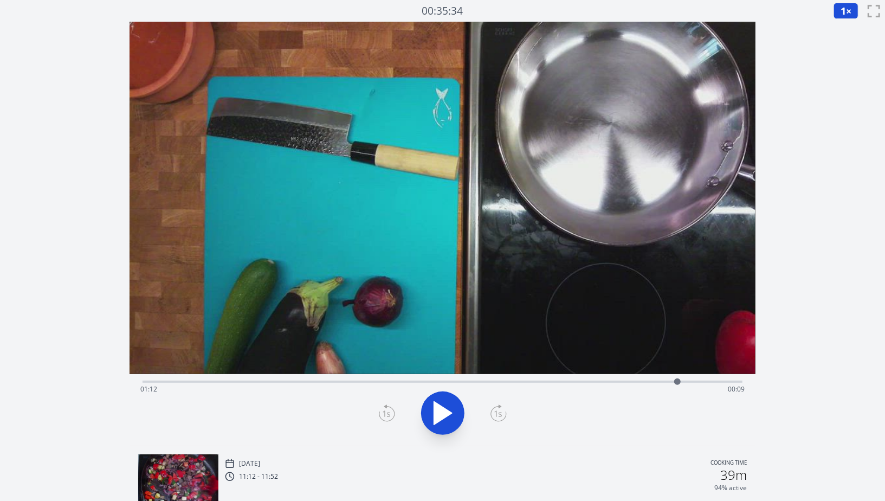
click at [446, 418] on icon at bounding box center [443, 413] width 30 height 30
click at [384, 411] on icon at bounding box center [387, 412] width 16 height 17
click at [472, 421] on div at bounding box center [442, 413] width 613 height 52
click at [851, 8] on button "1 ×" at bounding box center [846, 11] width 25 height 16
click at [853, 28] on li "0.25×" at bounding box center [849, 25] width 30 height 17
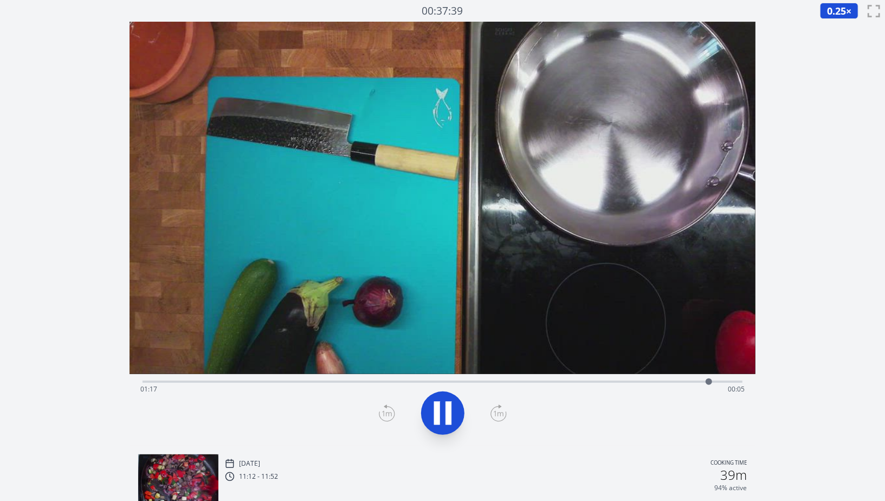
click at [388, 413] on icon at bounding box center [387, 413] width 10 height 5
click at [439, 411] on icon at bounding box center [437, 412] width 6 height 23
click at [439, 411] on icon at bounding box center [443, 413] width 18 height 23
click at [439, 411] on icon at bounding box center [437, 412] width 6 height 23
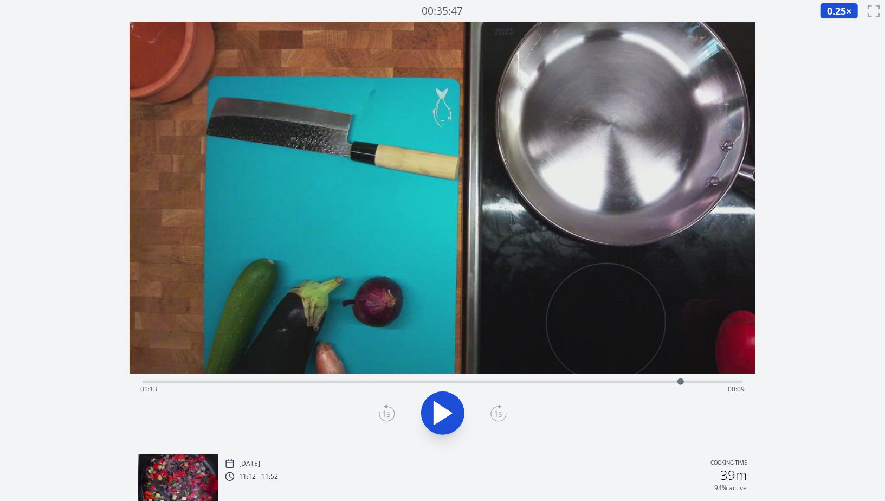
click at [387, 419] on icon at bounding box center [387, 412] width 16 height 17
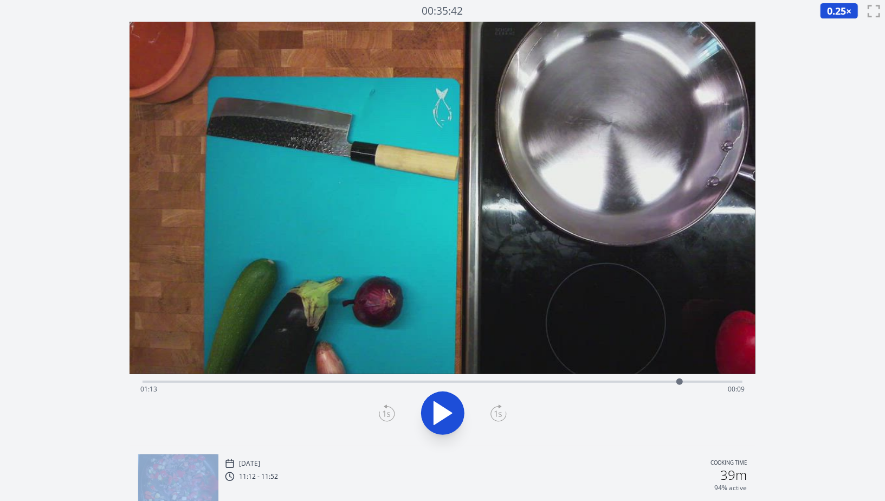
click at [387, 419] on icon at bounding box center [387, 412] width 16 height 17
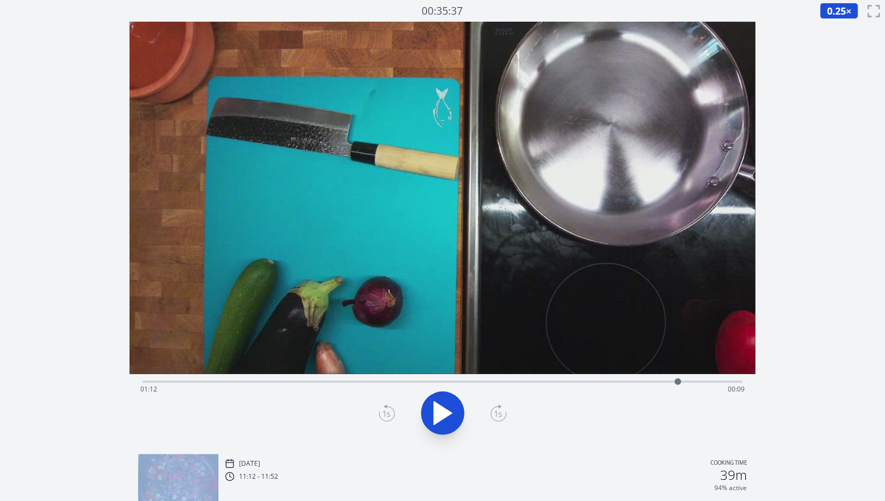
click at [387, 419] on icon at bounding box center [387, 412] width 16 height 17
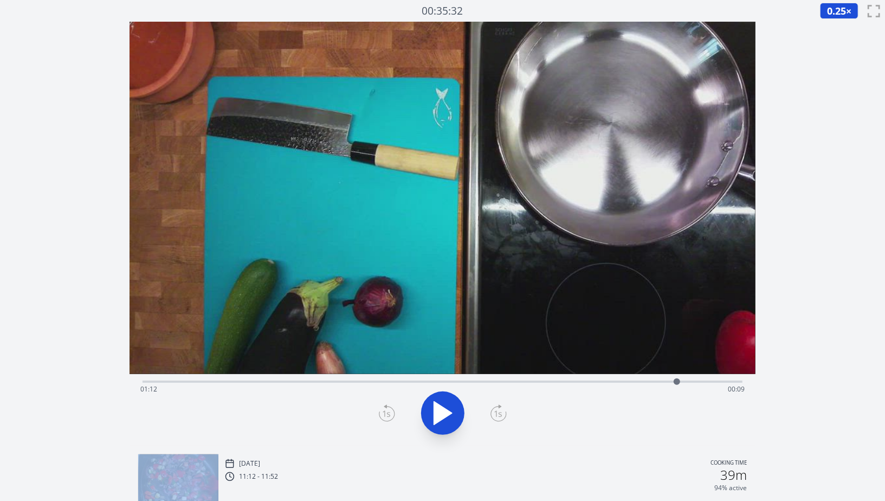
click at [387, 419] on icon at bounding box center [387, 412] width 16 height 17
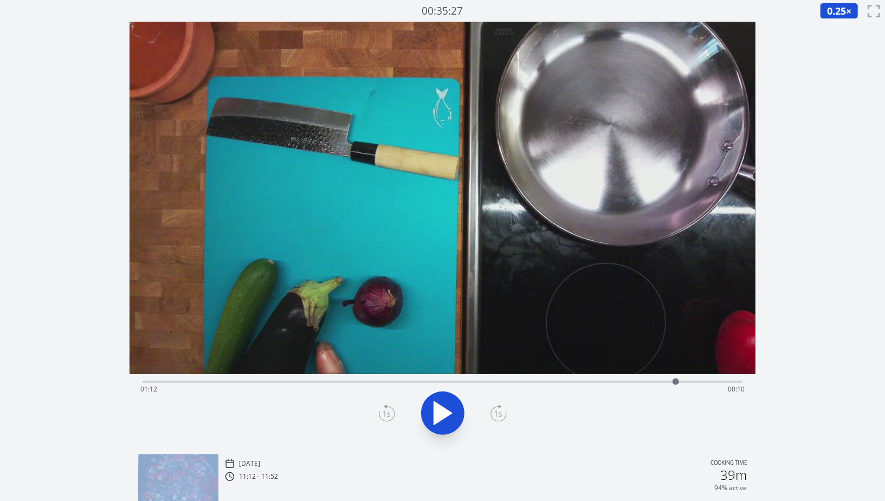
click at [387, 419] on icon at bounding box center [387, 412] width 16 height 17
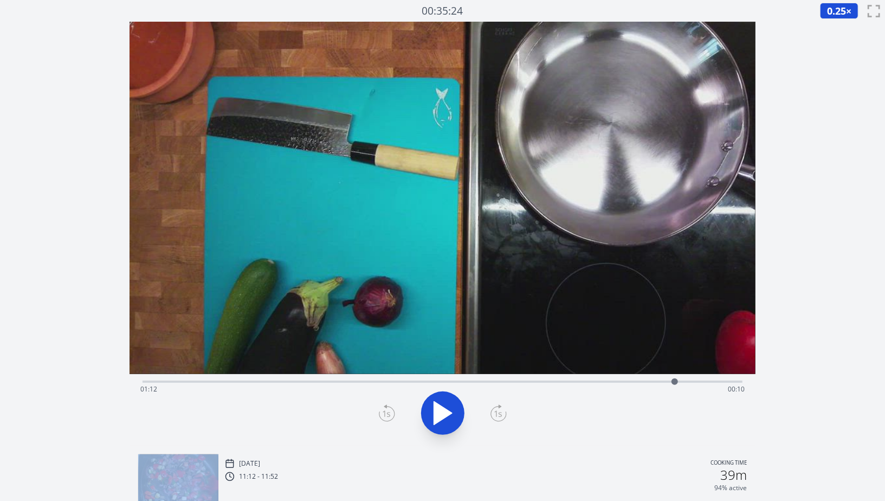
click at [387, 419] on icon at bounding box center [387, 412] width 16 height 17
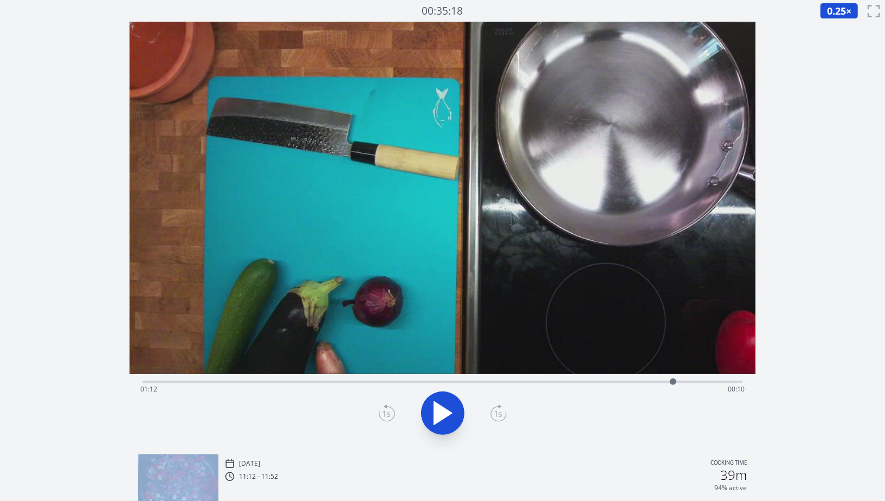
click at [387, 419] on icon at bounding box center [387, 412] width 16 height 17
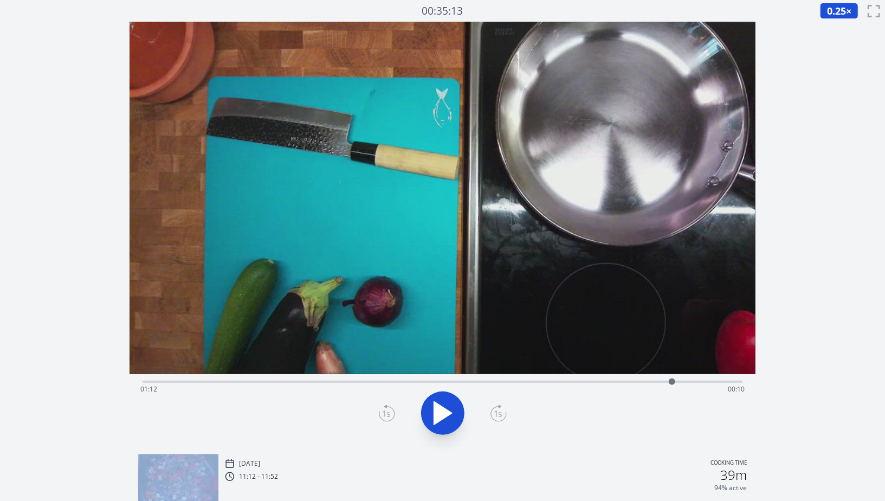
click at [387, 419] on icon at bounding box center [387, 412] width 16 height 17
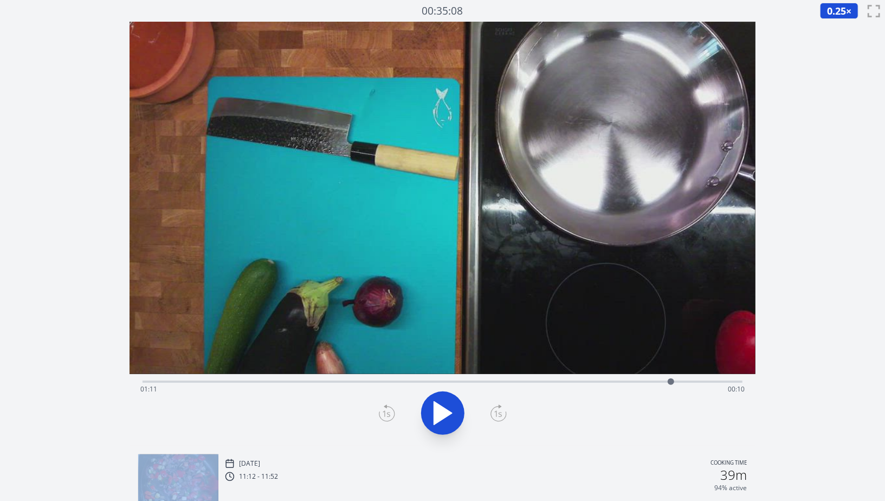
click at [387, 419] on icon at bounding box center [387, 412] width 16 height 17
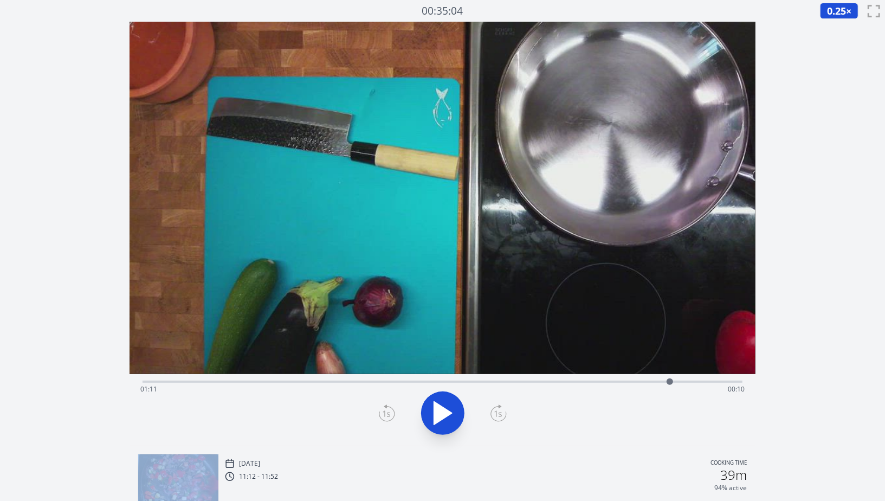
click at [387, 419] on icon at bounding box center [387, 412] width 16 height 17
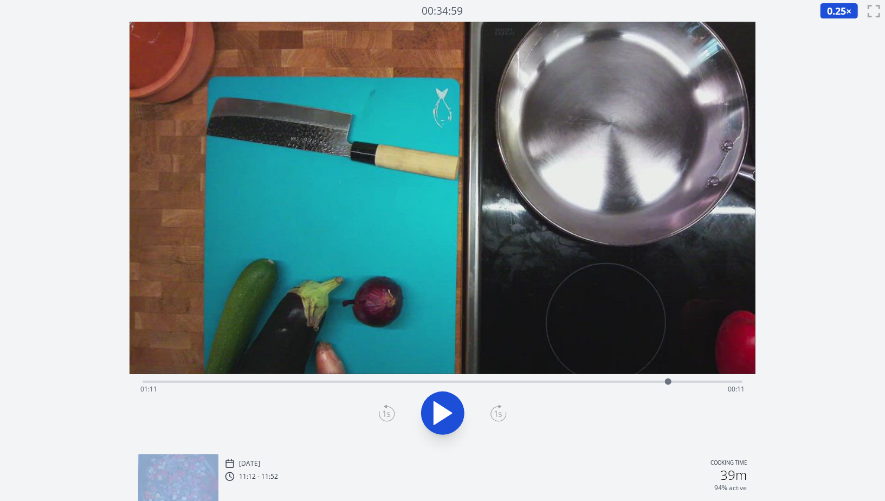
click at [387, 419] on icon at bounding box center [387, 412] width 16 height 17
click at [506, 413] on icon at bounding box center [498, 414] width 15 height 15
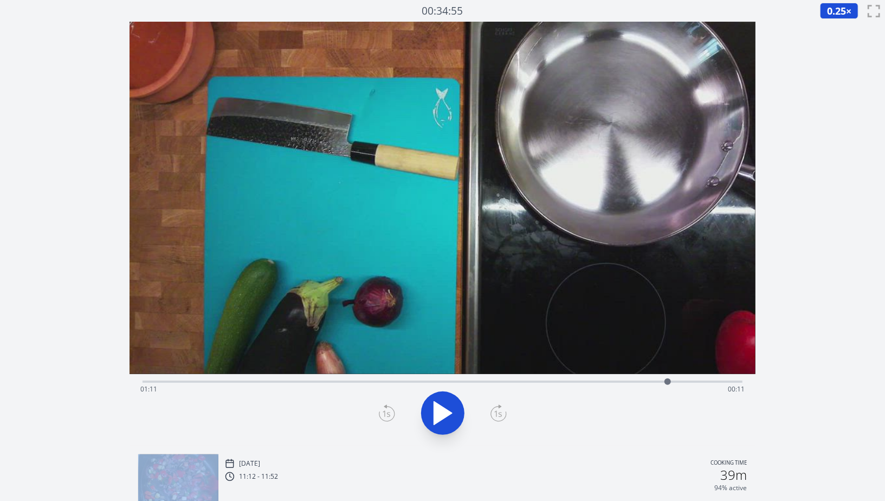
click at [506, 413] on icon at bounding box center [498, 414] width 15 height 15
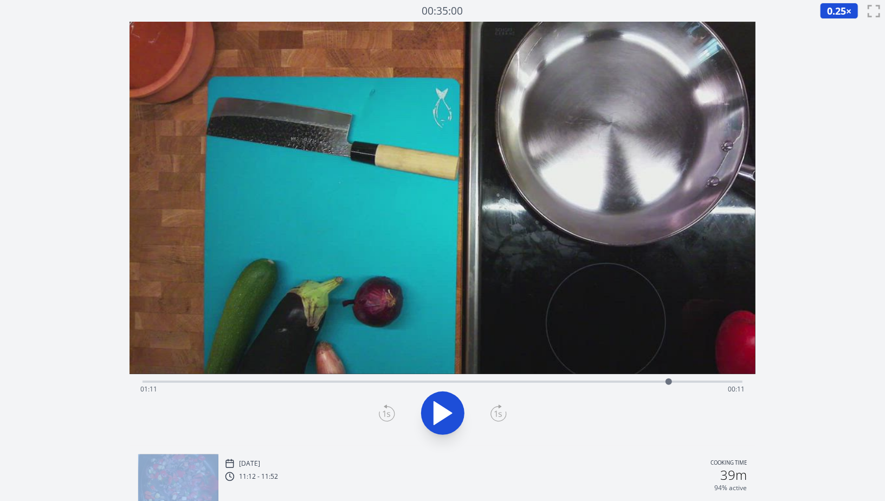
click at [506, 413] on icon at bounding box center [498, 414] width 15 height 15
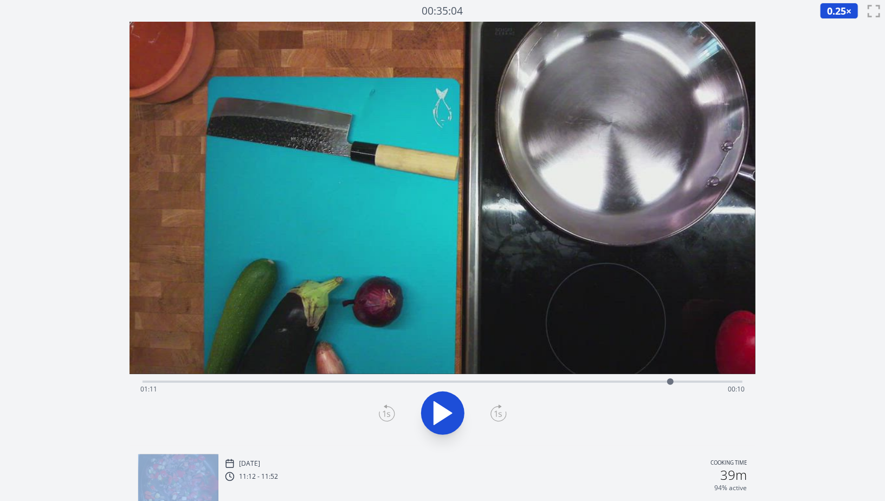
click at [506, 413] on icon at bounding box center [498, 414] width 15 height 15
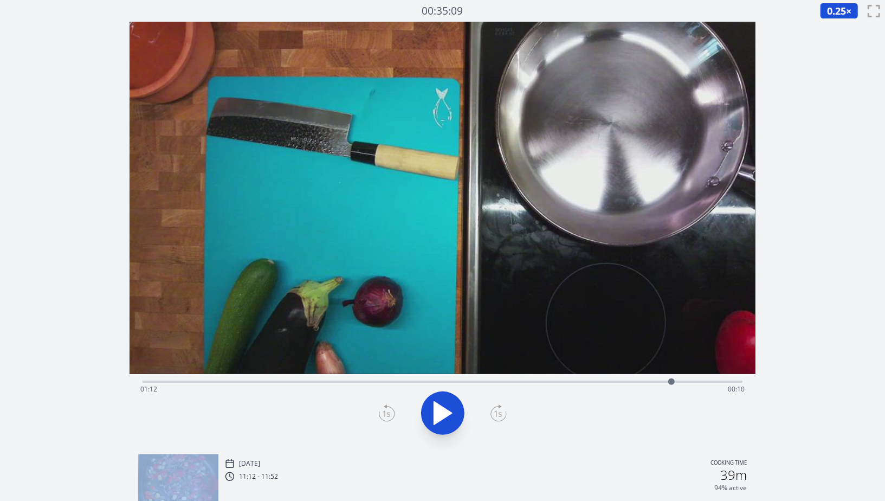
click at [506, 413] on icon at bounding box center [498, 414] width 15 height 15
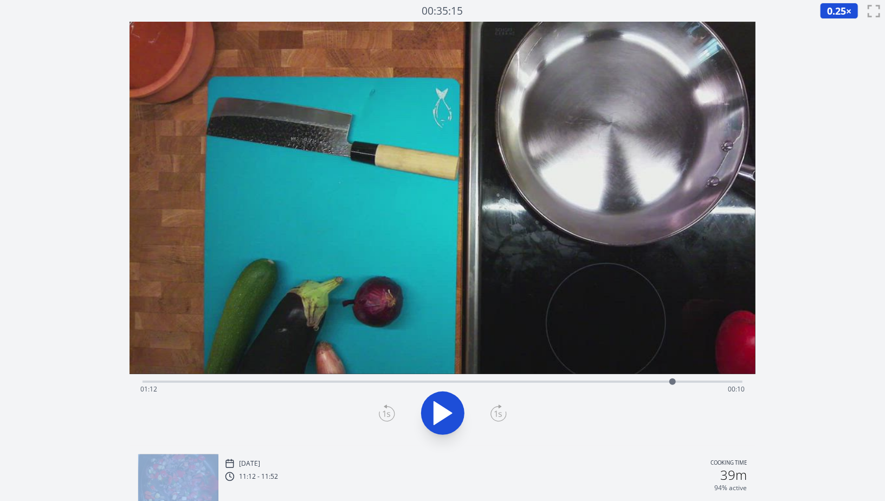
click at [506, 413] on icon at bounding box center [498, 414] width 15 height 15
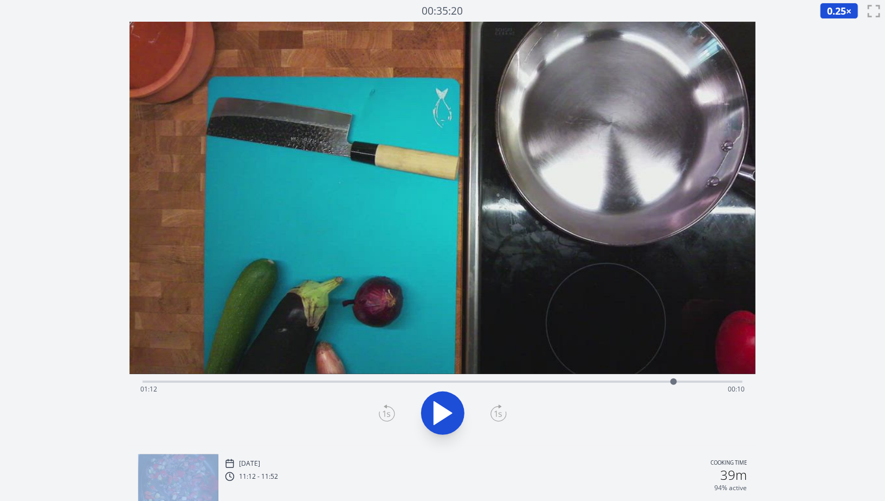
click at [506, 413] on icon at bounding box center [498, 414] width 15 height 15
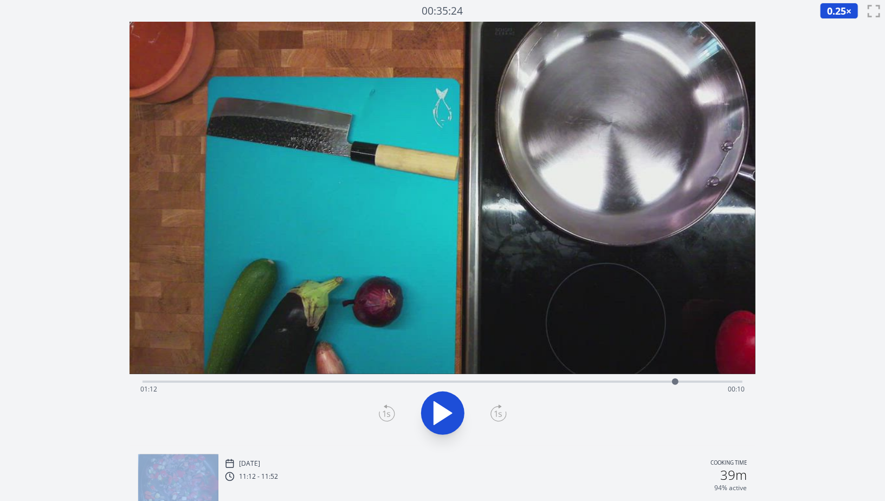
click at [506, 413] on icon at bounding box center [498, 414] width 15 height 15
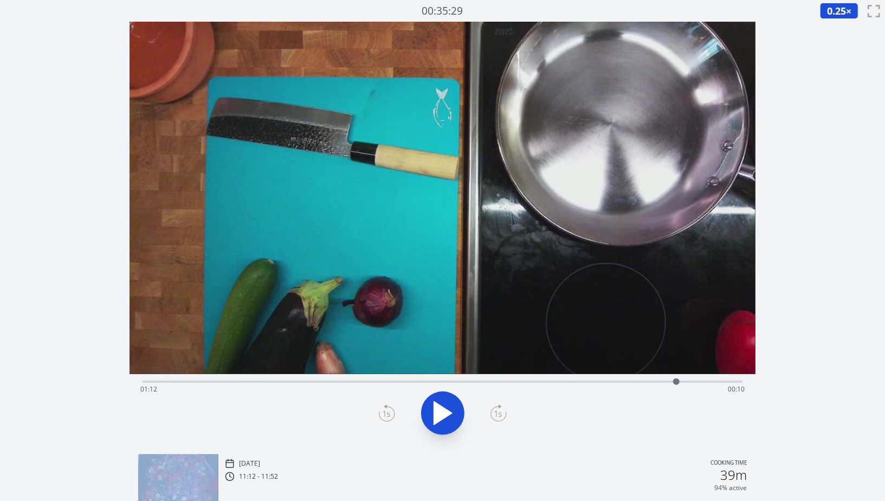
click at [506, 413] on icon at bounding box center [498, 414] width 15 height 15
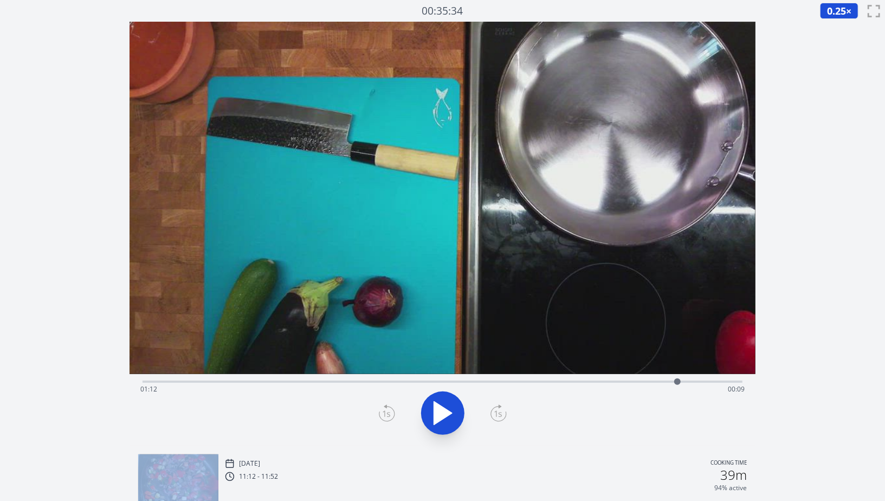
click at [505, 413] on icon at bounding box center [499, 412] width 16 height 17
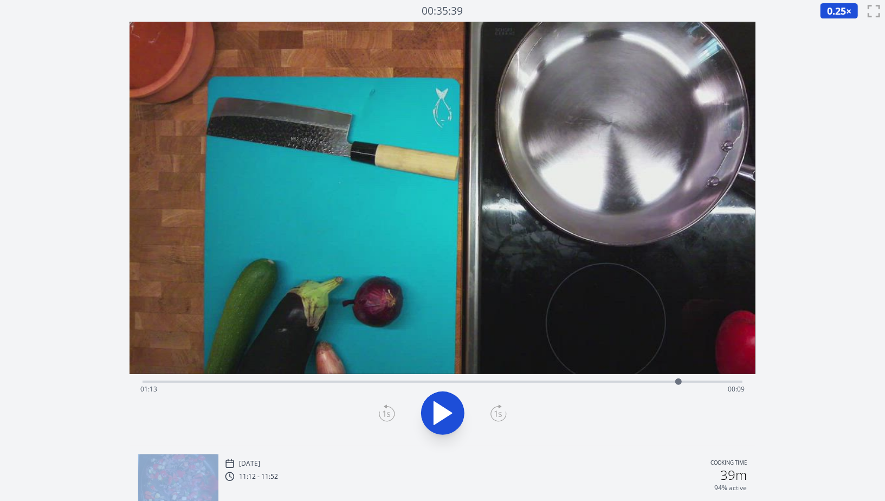
click at [505, 413] on icon at bounding box center [499, 412] width 16 height 17
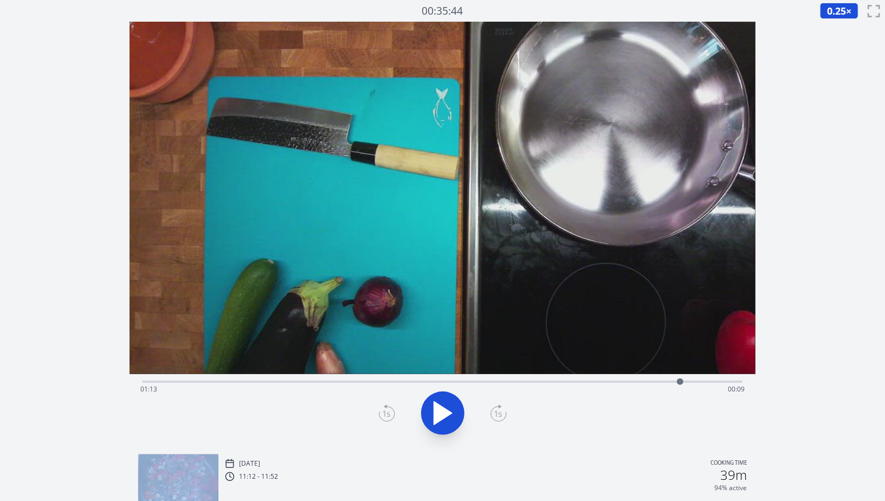
click at [505, 413] on icon at bounding box center [499, 412] width 16 height 17
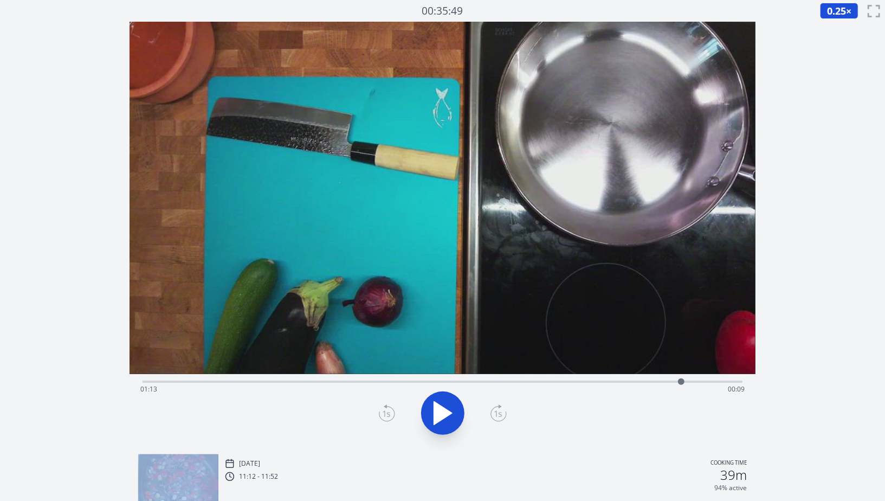
click at [505, 413] on icon at bounding box center [499, 412] width 16 height 17
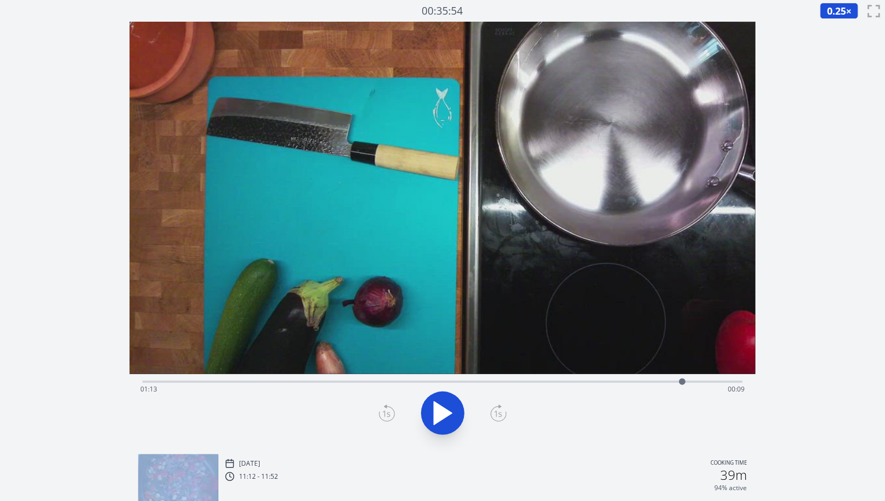
click at [505, 413] on icon at bounding box center [499, 412] width 16 height 17
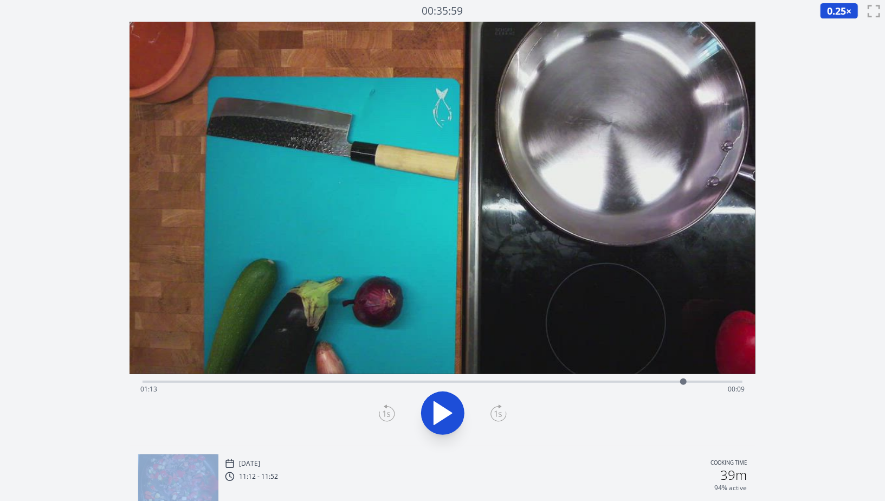
click at [505, 413] on icon at bounding box center [499, 412] width 16 height 17
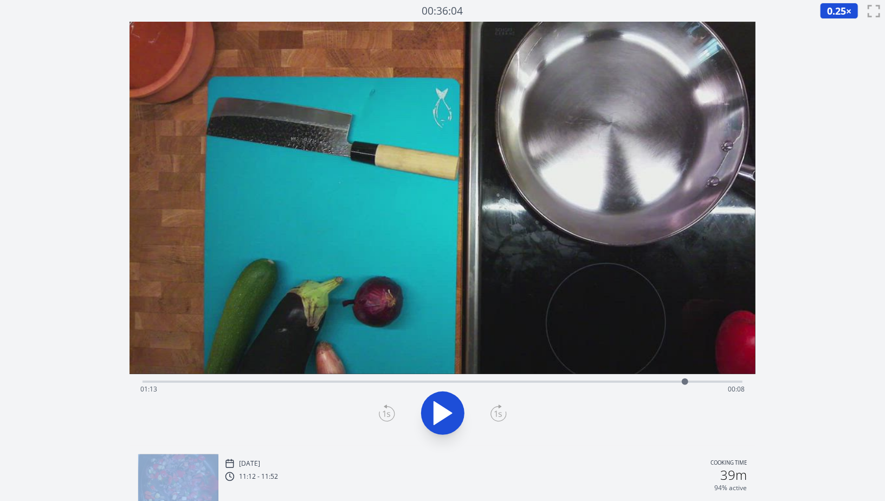
click at [505, 413] on icon at bounding box center [499, 412] width 16 height 17
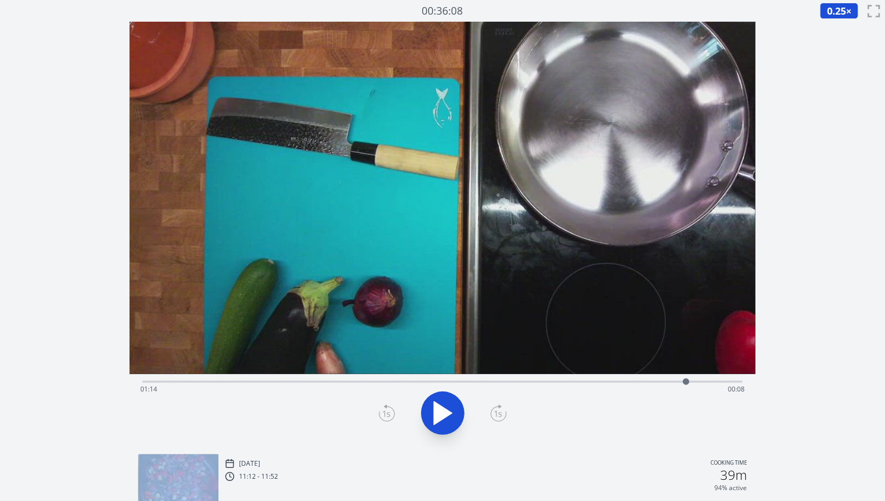
click at [505, 413] on icon at bounding box center [499, 412] width 16 height 17
click at [388, 418] on icon at bounding box center [387, 412] width 16 height 17
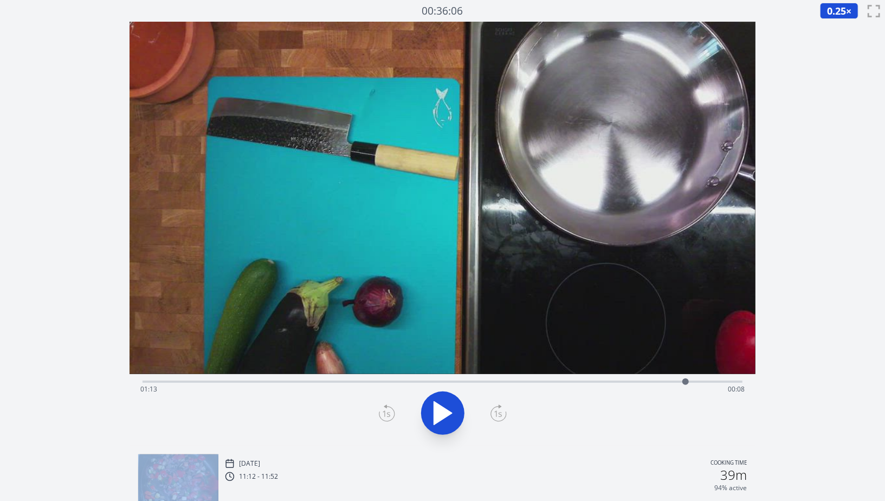
click at [388, 418] on icon at bounding box center [387, 412] width 16 height 17
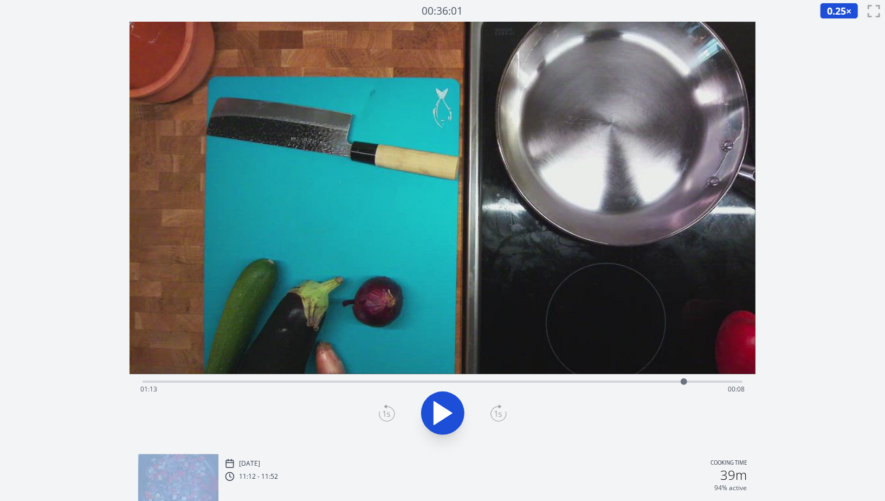
click at [388, 418] on icon at bounding box center [387, 412] width 16 height 17
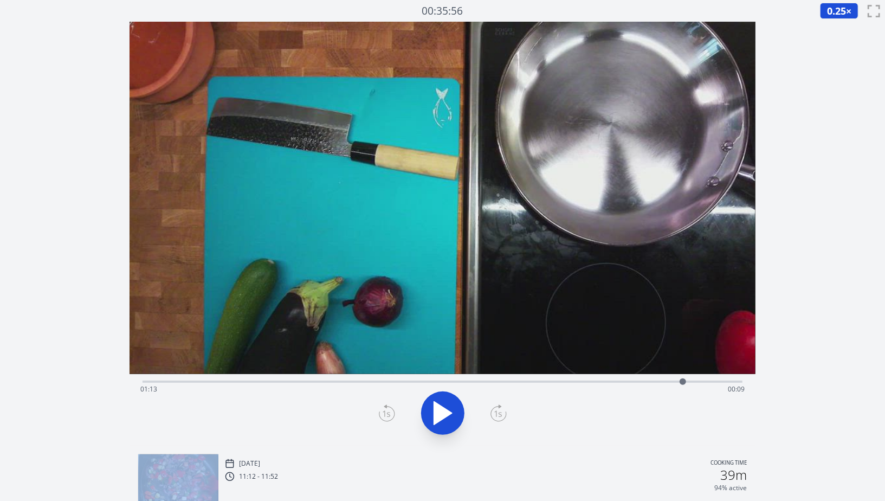
click at [388, 418] on icon at bounding box center [387, 412] width 16 height 17
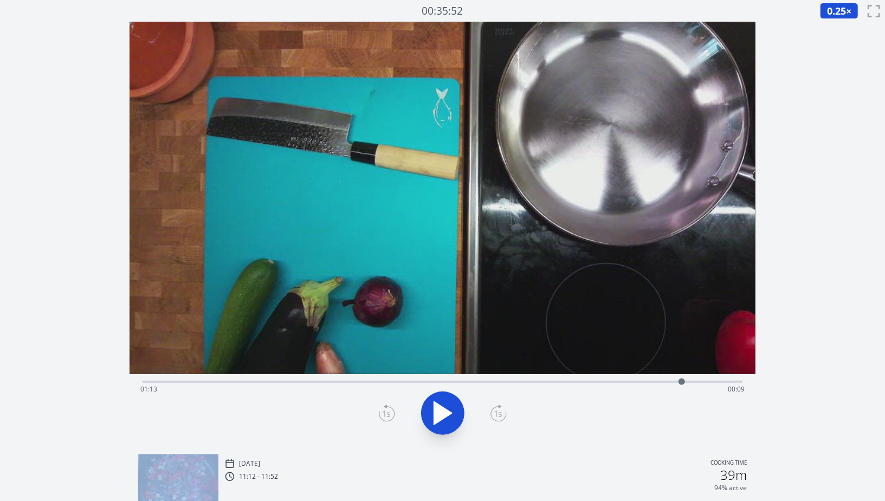
click at [388, 418] on icon at bounding box center [387, 412] width 16 height 17
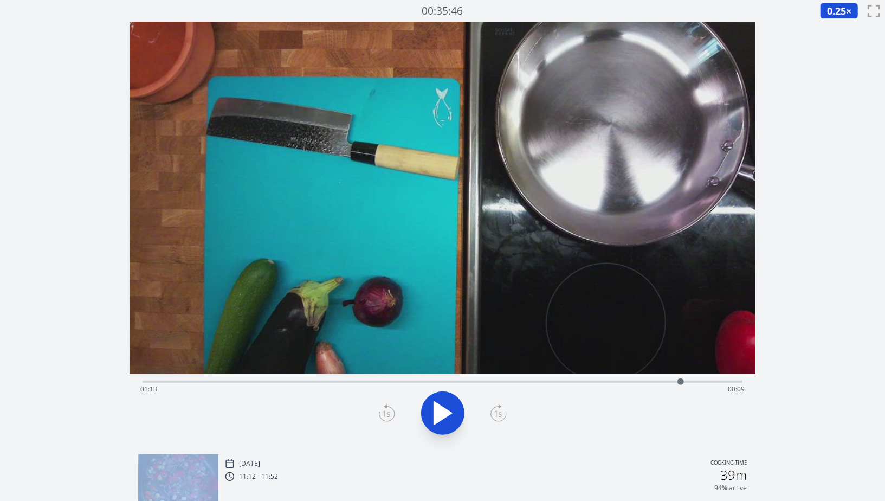
click at [388, 418] on icon at bounding box center [387, 412] width 16 height 17
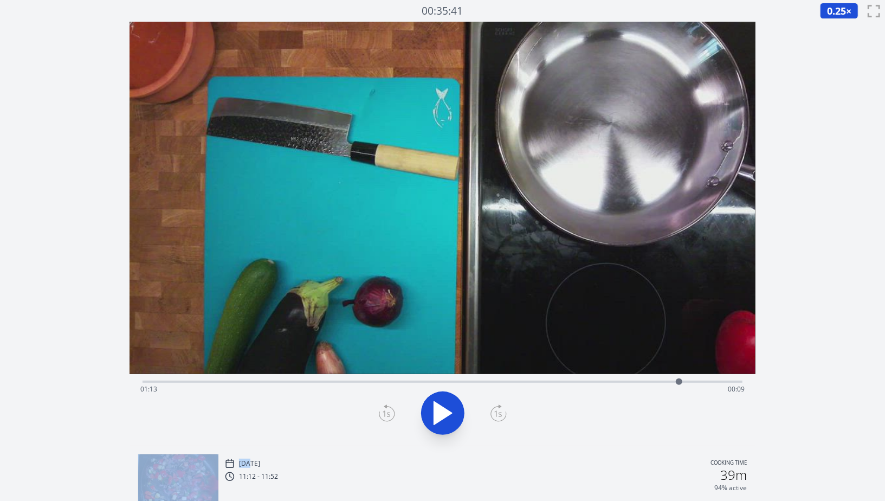
click at [388, 418] on icon at bounding box center [387, 412] width 16 height 17
click at [499, 407] on icon at bounding box center [500, 406] width 2 height 3
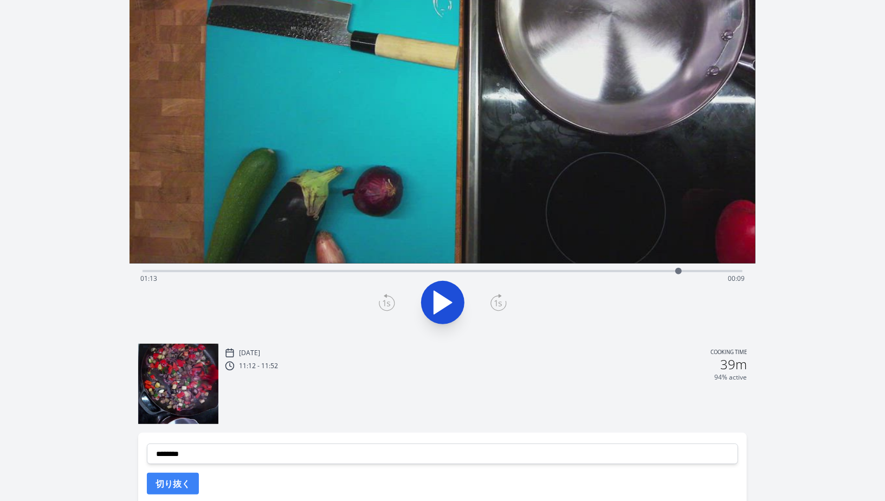
scroll to position [250, 0]
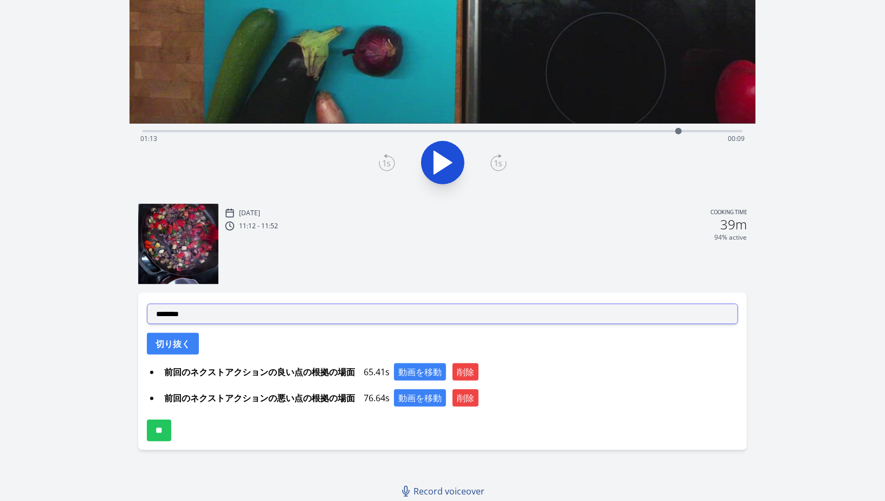
click at [223, 309] on select "**********" at bounding box center [442, 314] width 591 height 21
select select "**********"
click at [147, 304] on select "**********" at bounding box center [442, 314] width 591 height 21
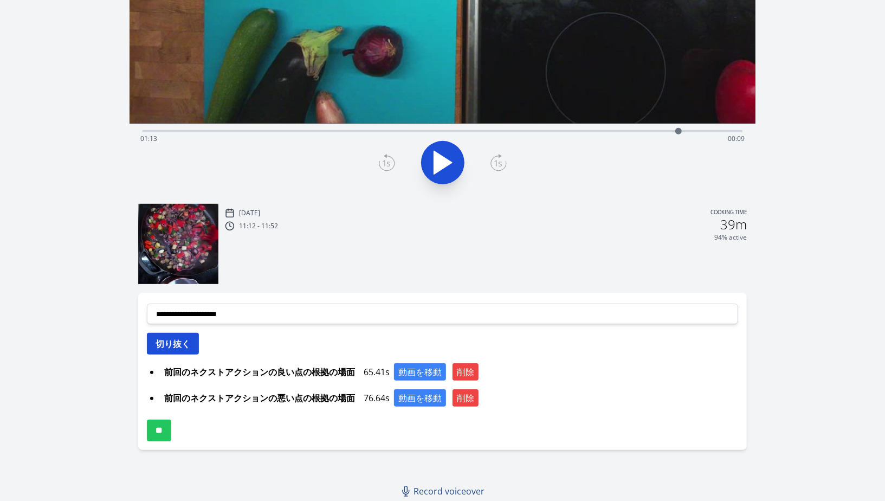
click at [179, 347] on button "切り抜く" at bounding box center [173, 344] width 52 height 22
select select
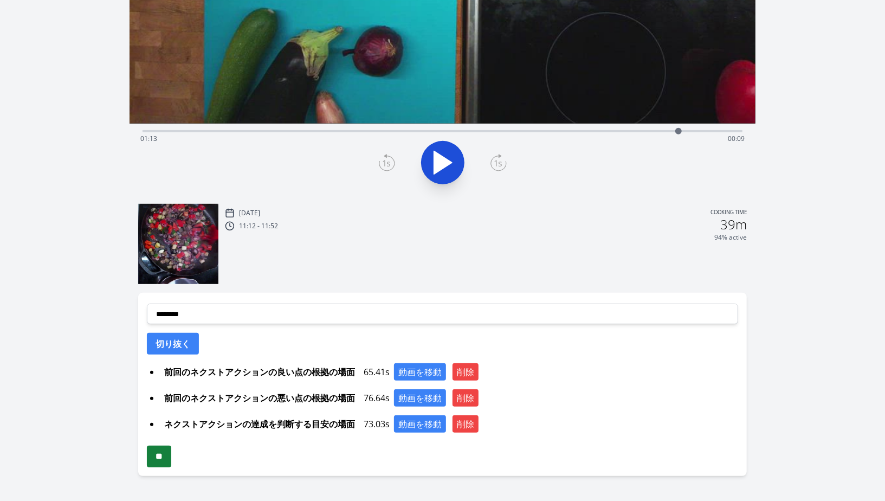
click at [171, 457] on input "**" at bounding box center [159, 457] width 24 height 22
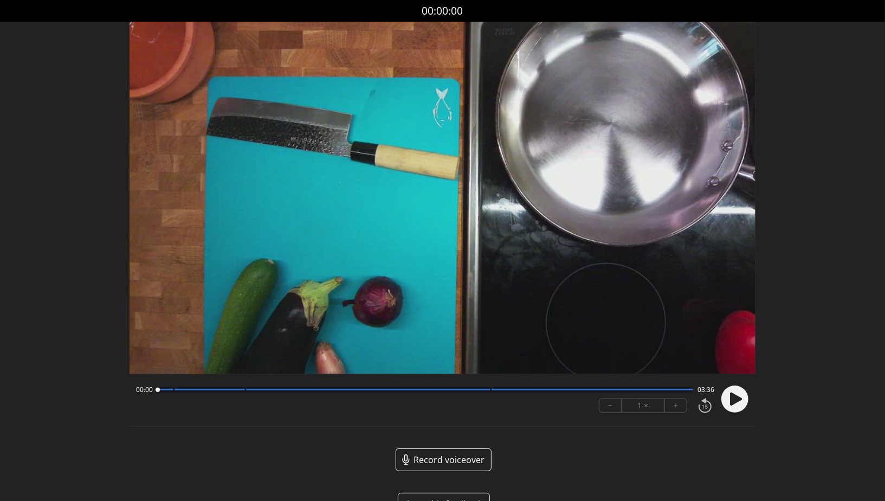
click at [730, 401] on circle at bounding box center [734, 398] width 27 height 27
click at [170, 391] on div at bounding box center [425, 389] width 536 height 5
click at [243, 391] on div at bounding box center [425, 389] width 536 height 5
click at [487, 389] on div at bounding box center [368, 390] width 244 height 2
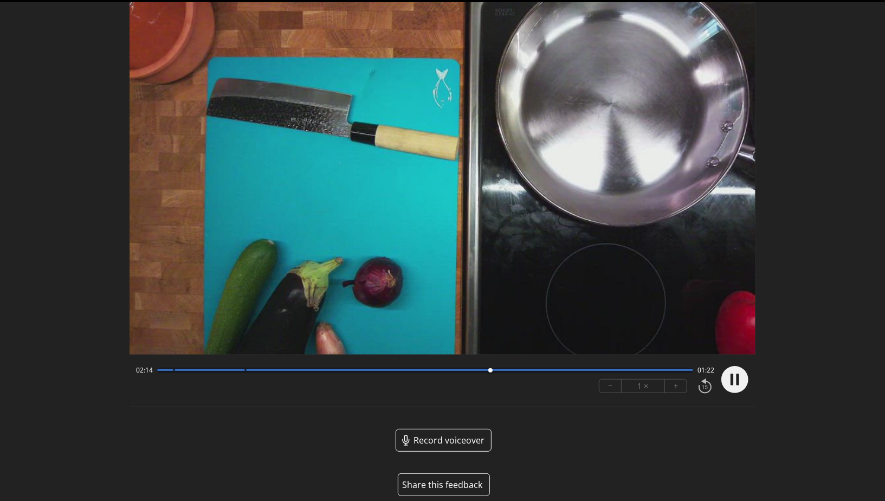
scroll to position [30, 0]
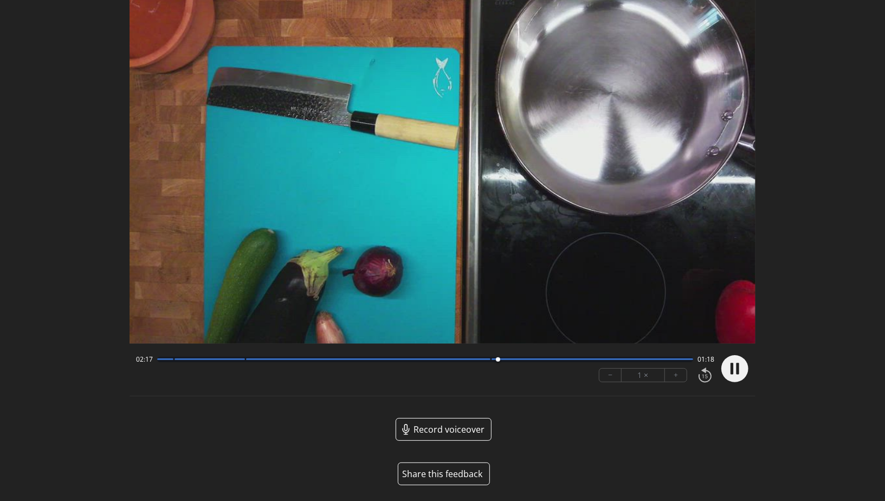
click at [463, 473] on button "Share this feedback" at bounding box center [444, 473] width 92 height 23
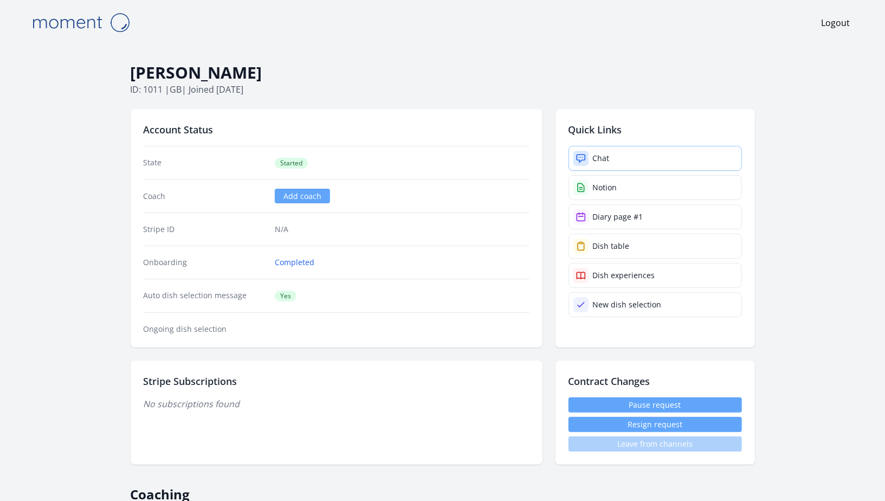
click at [643, 157] on link "Chat" at bounding box center [655, 158] width 173 height 25
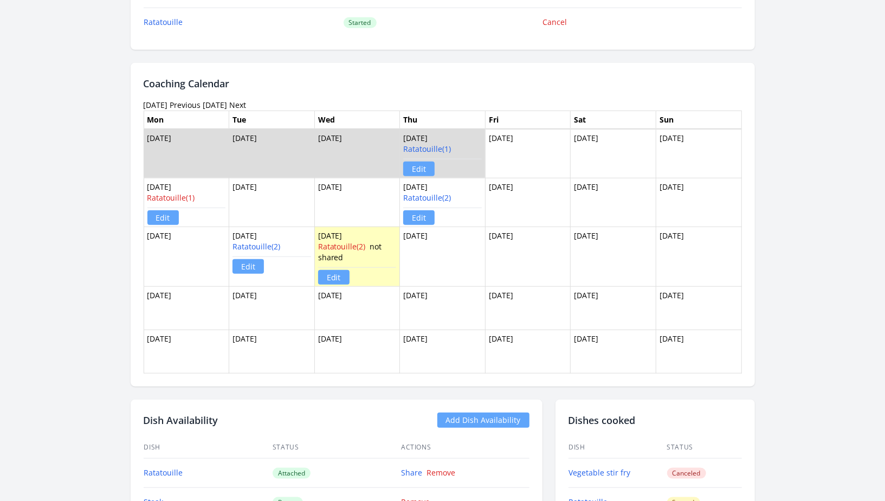
scroll to position [556, 0]
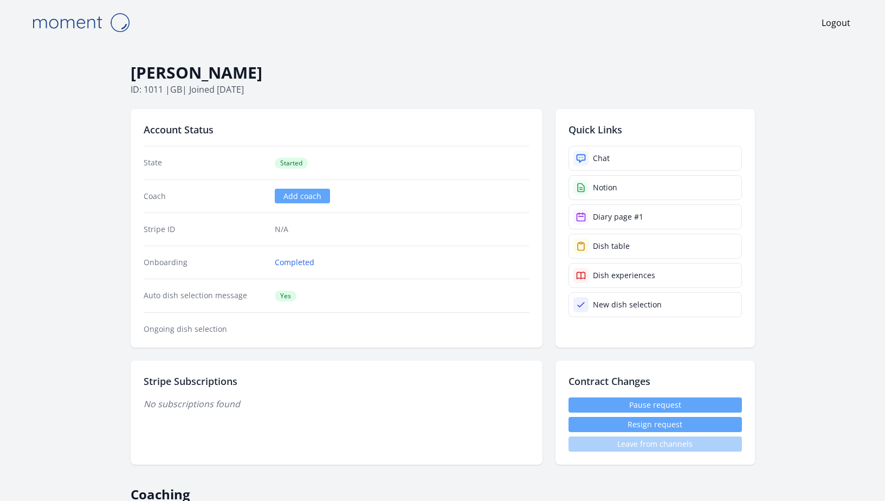
scroll to position [549, 0]
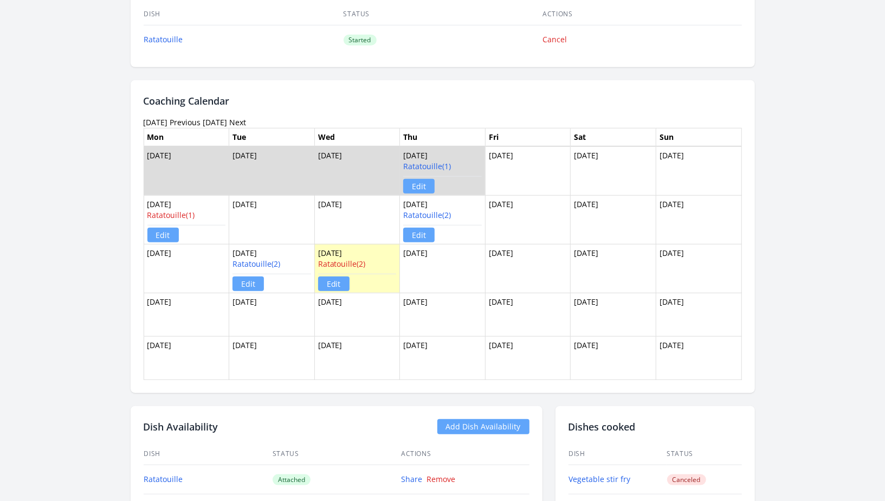
click at [431, 231] on link "Edit" at bounding box center [418, 235] width 31 height 15
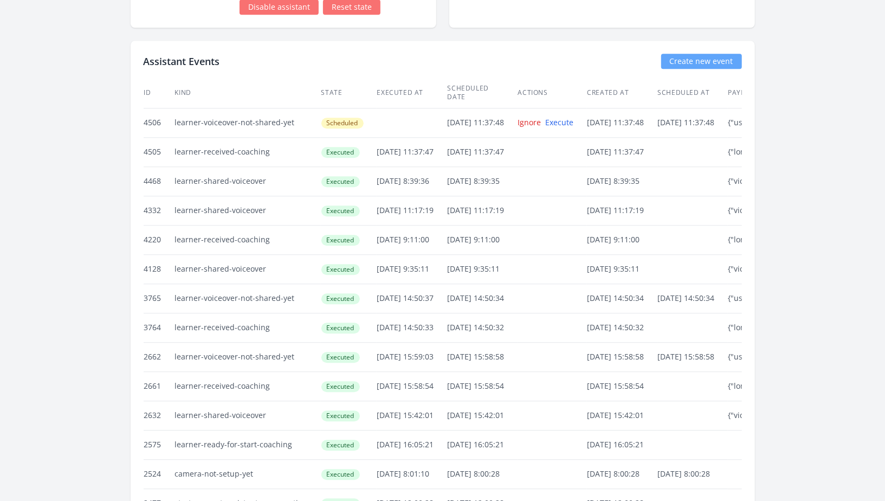
scroll to position [1757, 0]
